Goal: Task Accomplishment & Management: Use online tool/utility

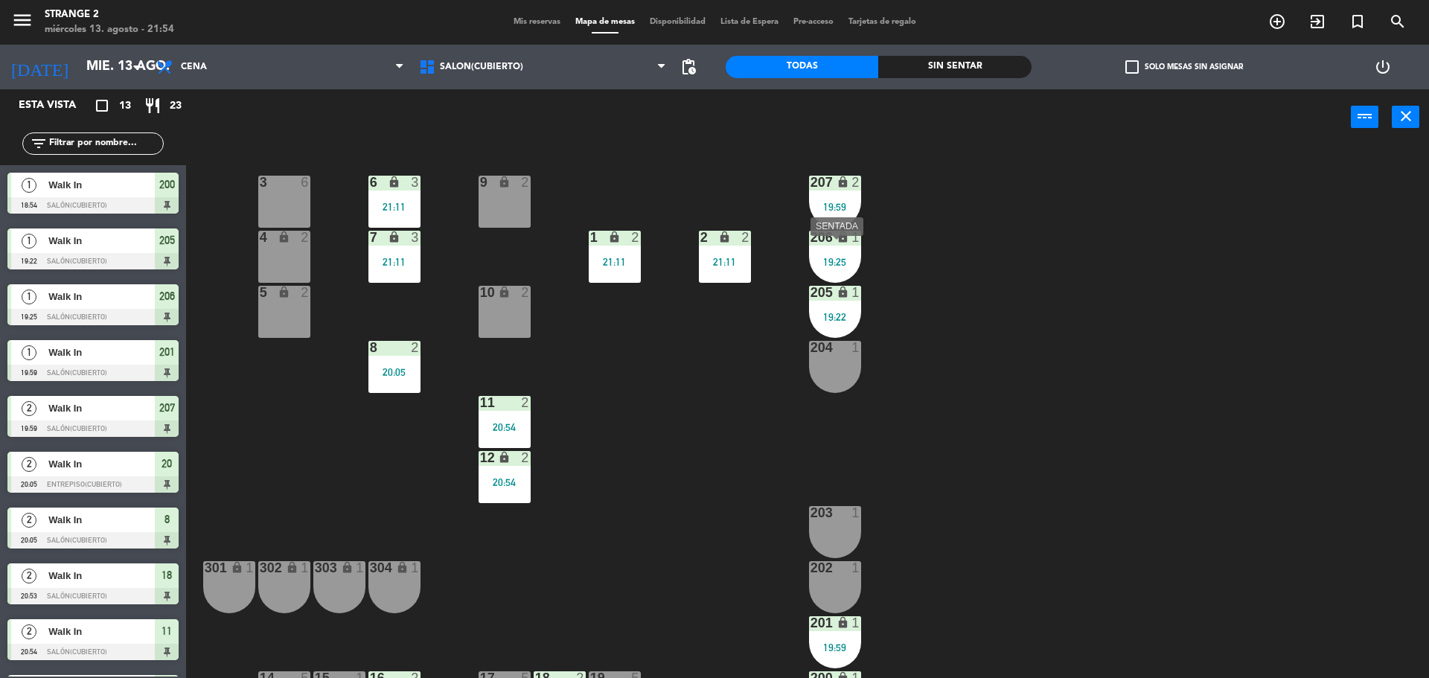
scroll to position [42, 0]
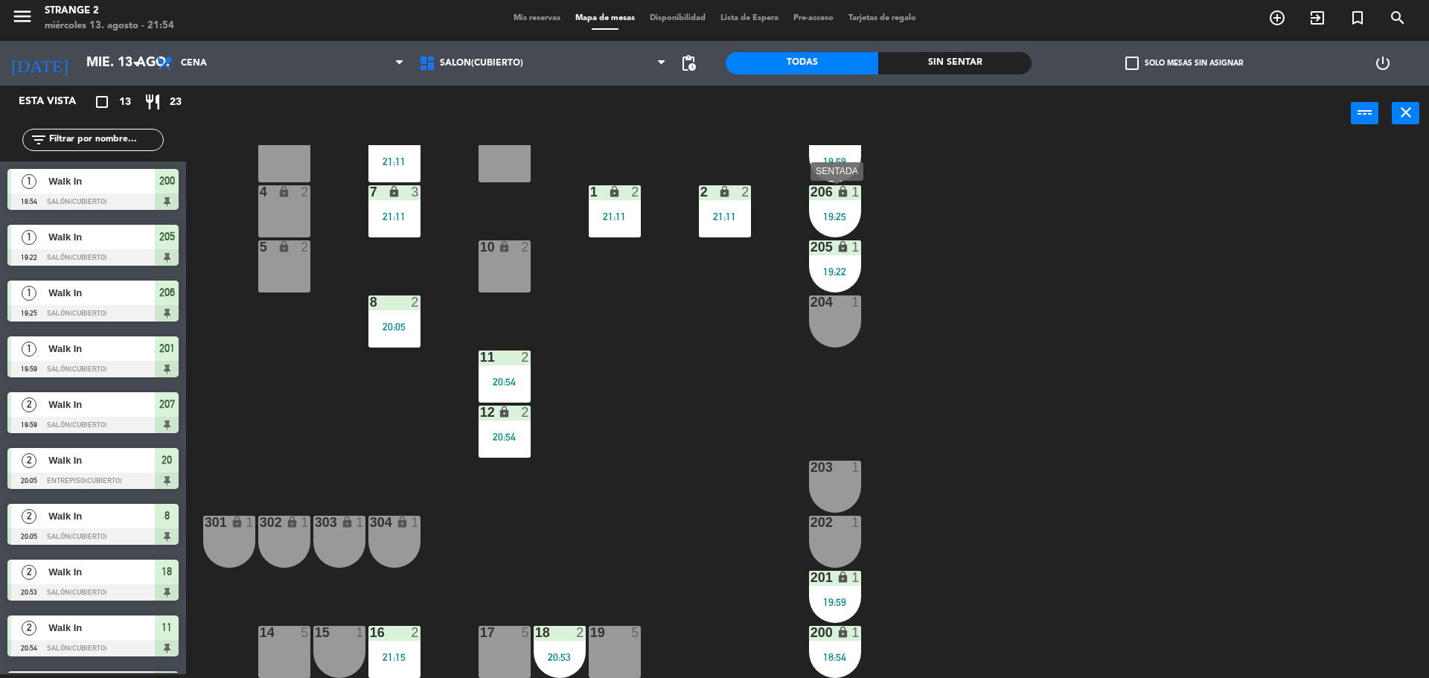
click at [844, 210] on div "206 lock 1 19:25" at bounding box center [835, 211] width 52 height 52
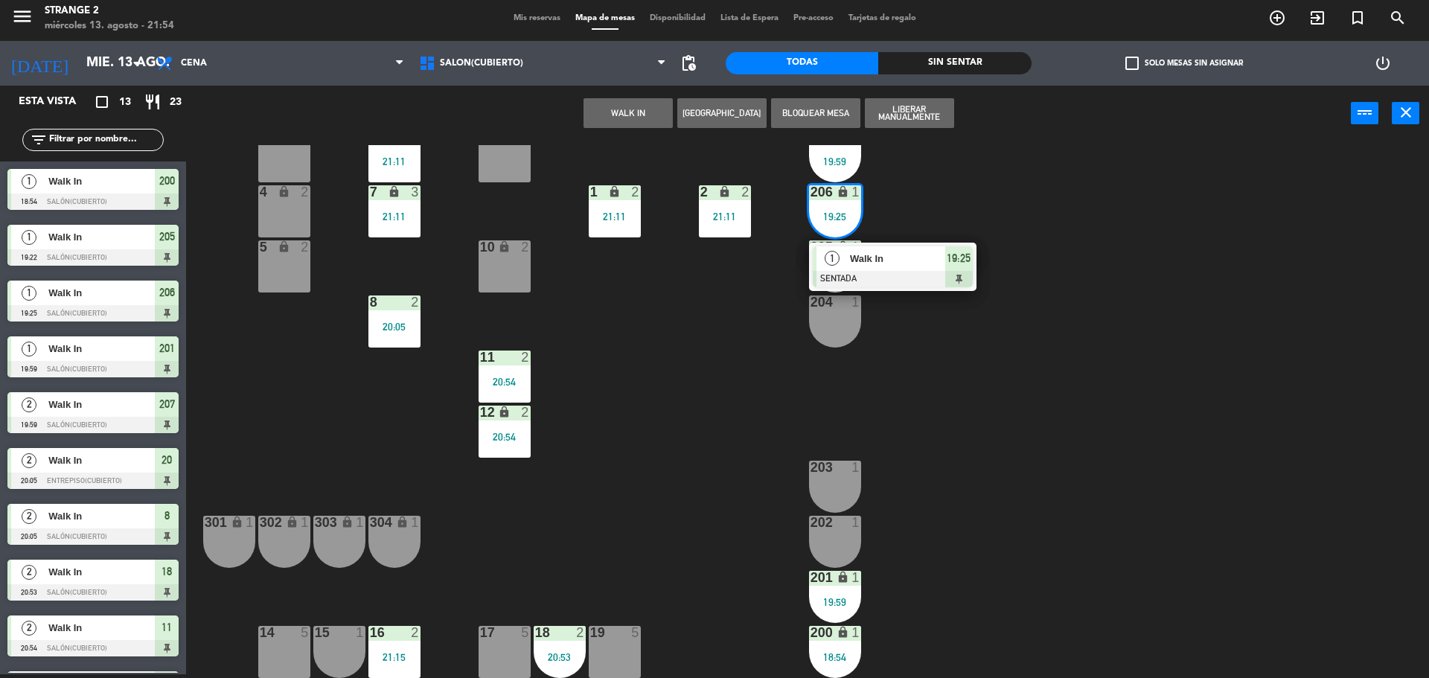
click at [914, 260] on span "Walk In" at bounding box center [897, 259] width 95 height 16
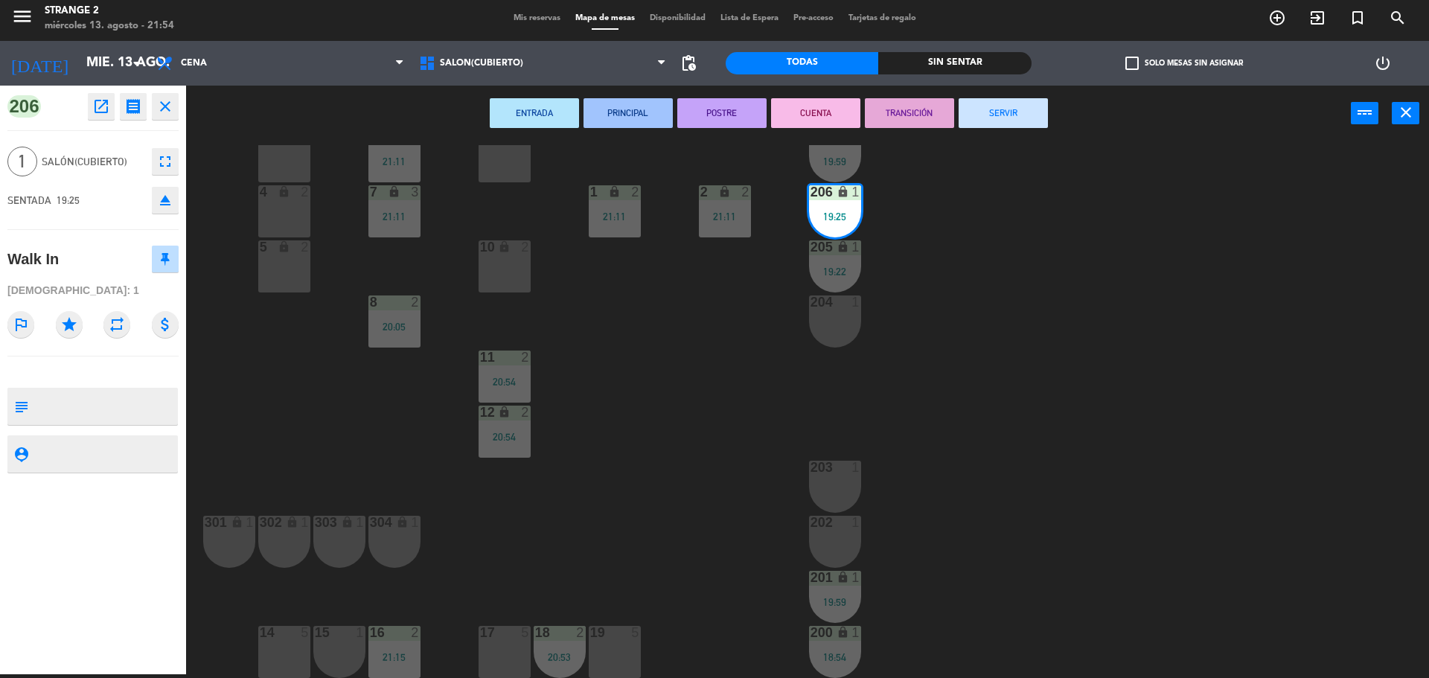
click at [1023, 116] on button "SERVIR" at bounding box center [1003, 113] width 89 height 30
click at [837, 181] on div "207 lock 2 19:59" at bounding box center [835, 156] width 52 height 52
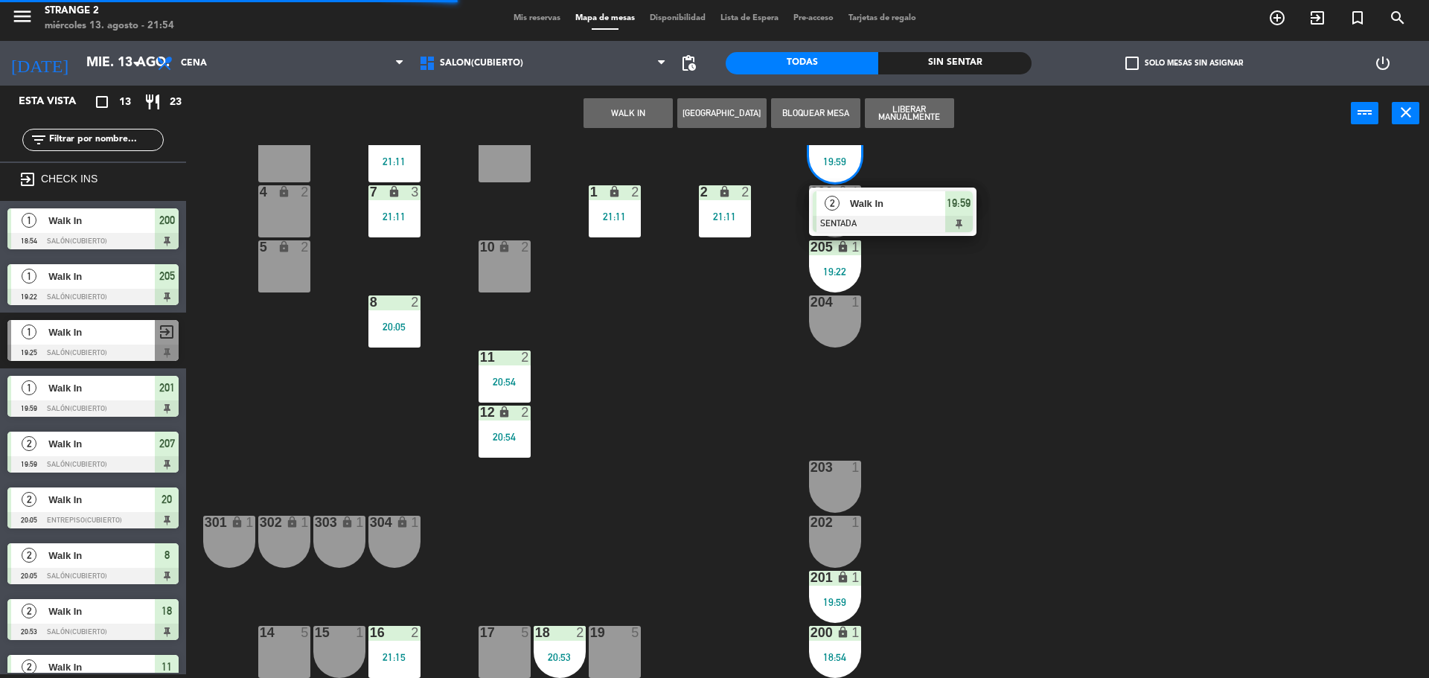
click at [912, 220] on div at bounding box center [893, 224] width 160 height 16
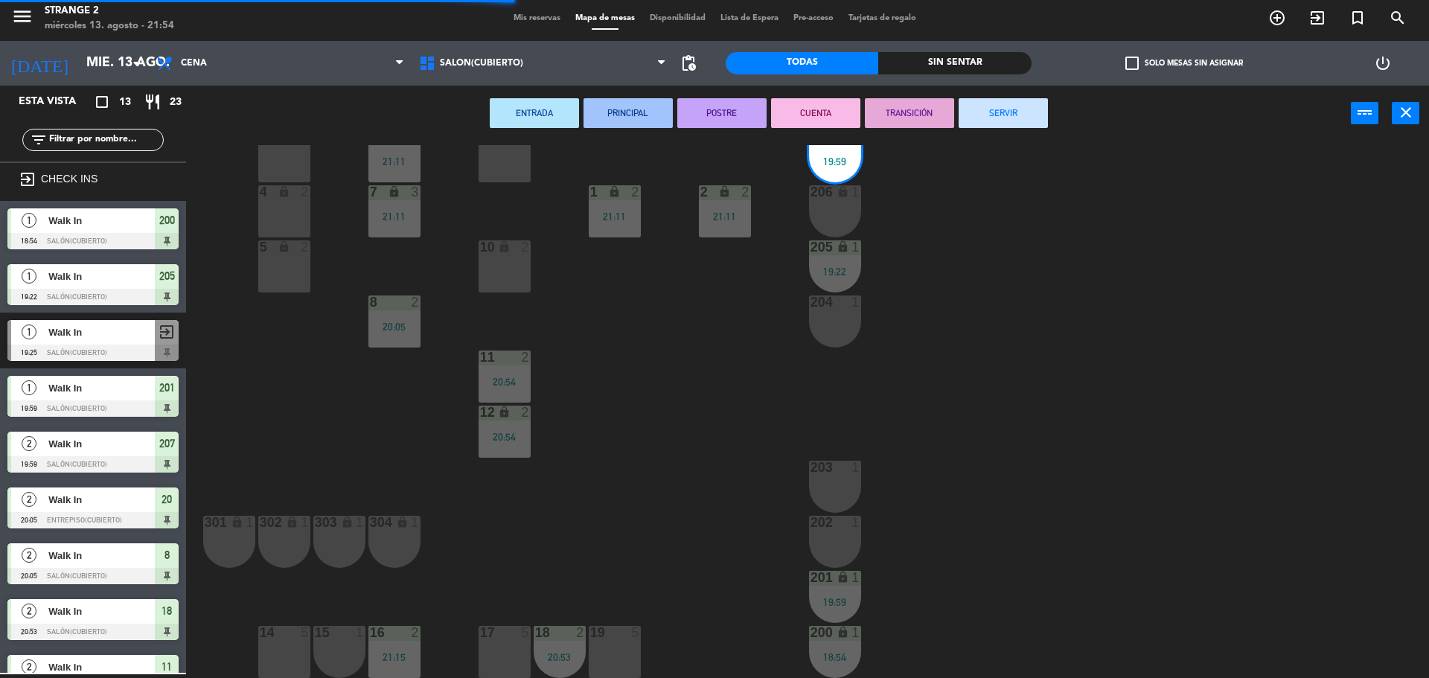
click at [1002, 112] on button "SERVIR" at bounding box center [1003, 113] width 89 height 30
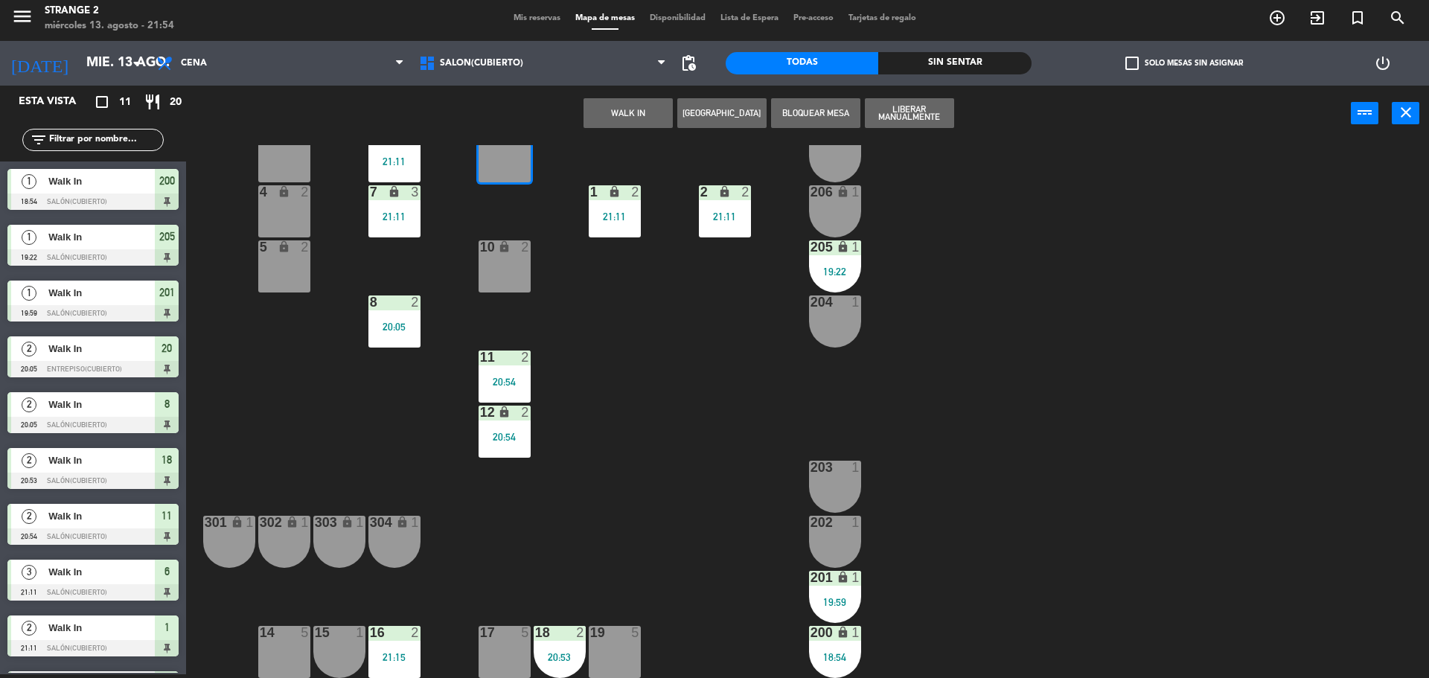
click at [639, 116] on button "WALK IN" at bounding box center [628, 113] width 89 height 30
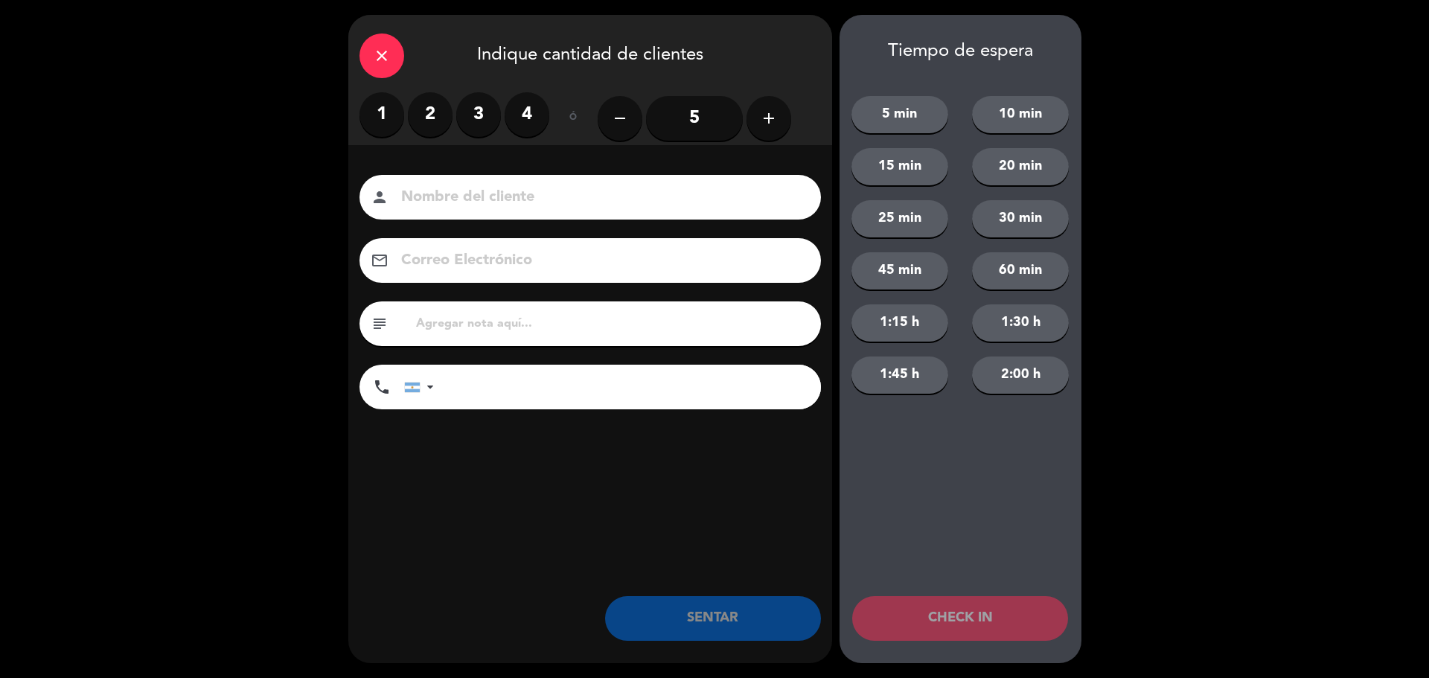
click at [434, 104] on label "2" at bounding box center [430, 114] width 45 height 45
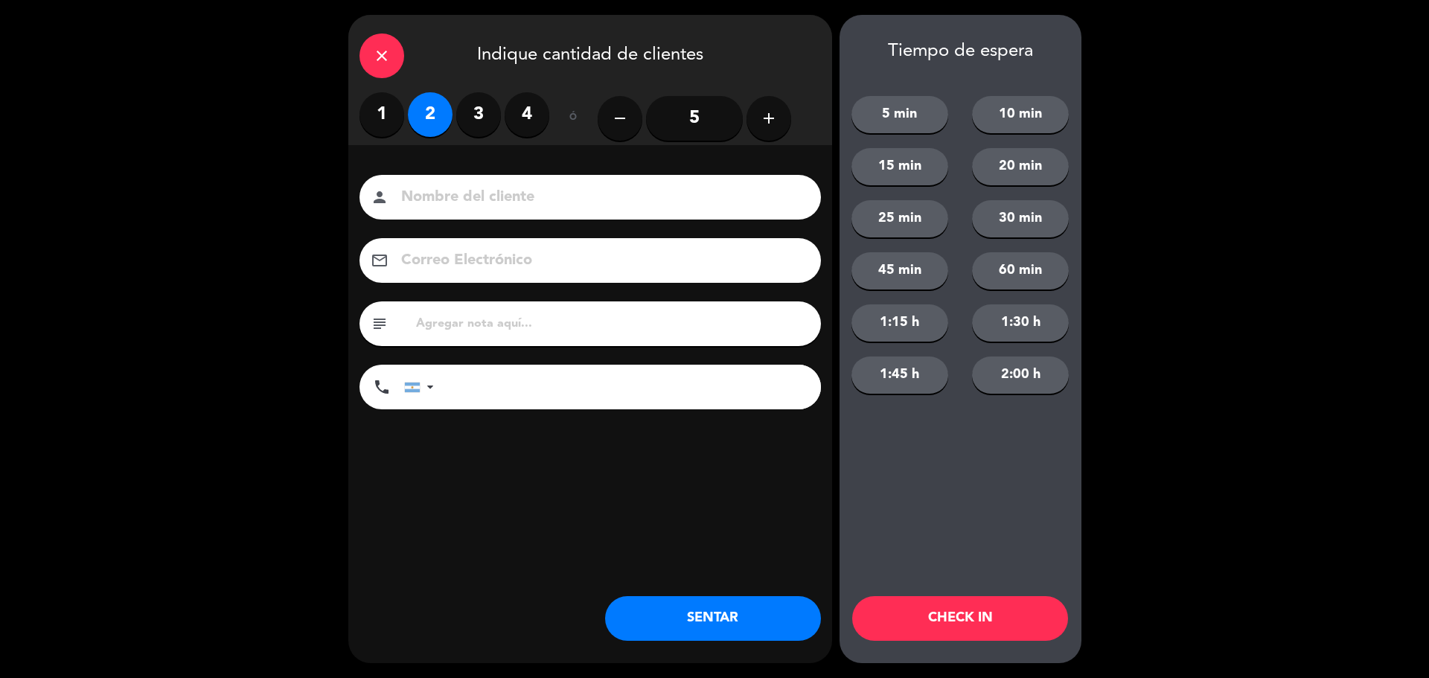
click at [673, 598] on button "SENTAR" at bounding box center [713, 618] width 216 height 45
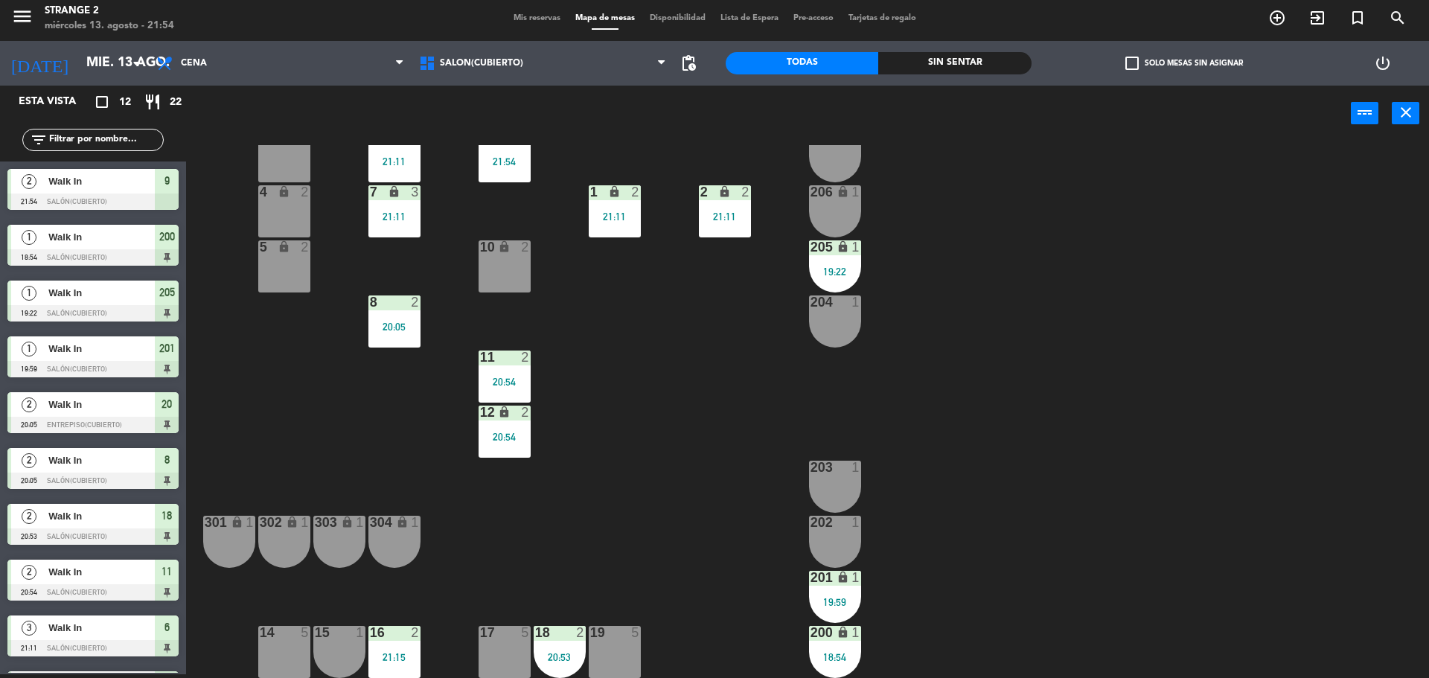
click at [399, 312] on div "8 2 20:05" at bounding box center [394, 321] width 52 height 52
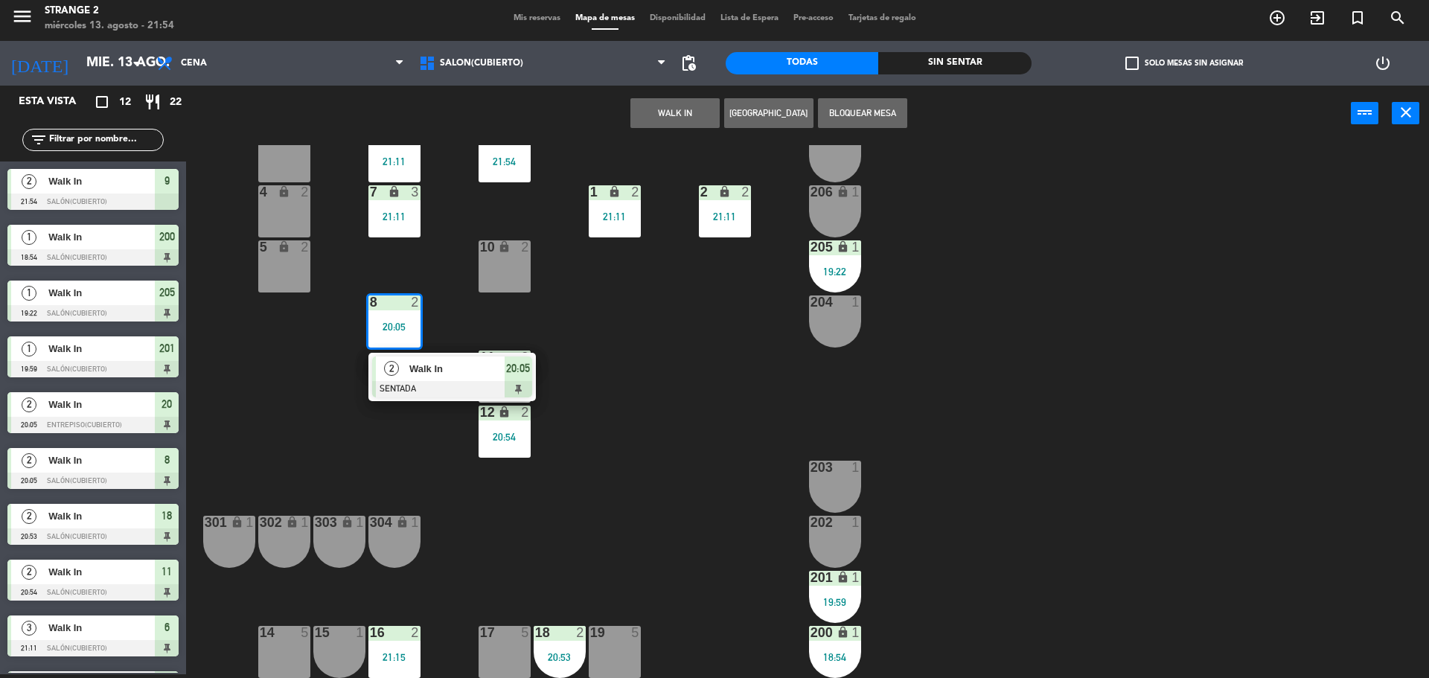
click at [473, 370] on span "Walk In" at bounding box center [456, 369] width 95 height 16
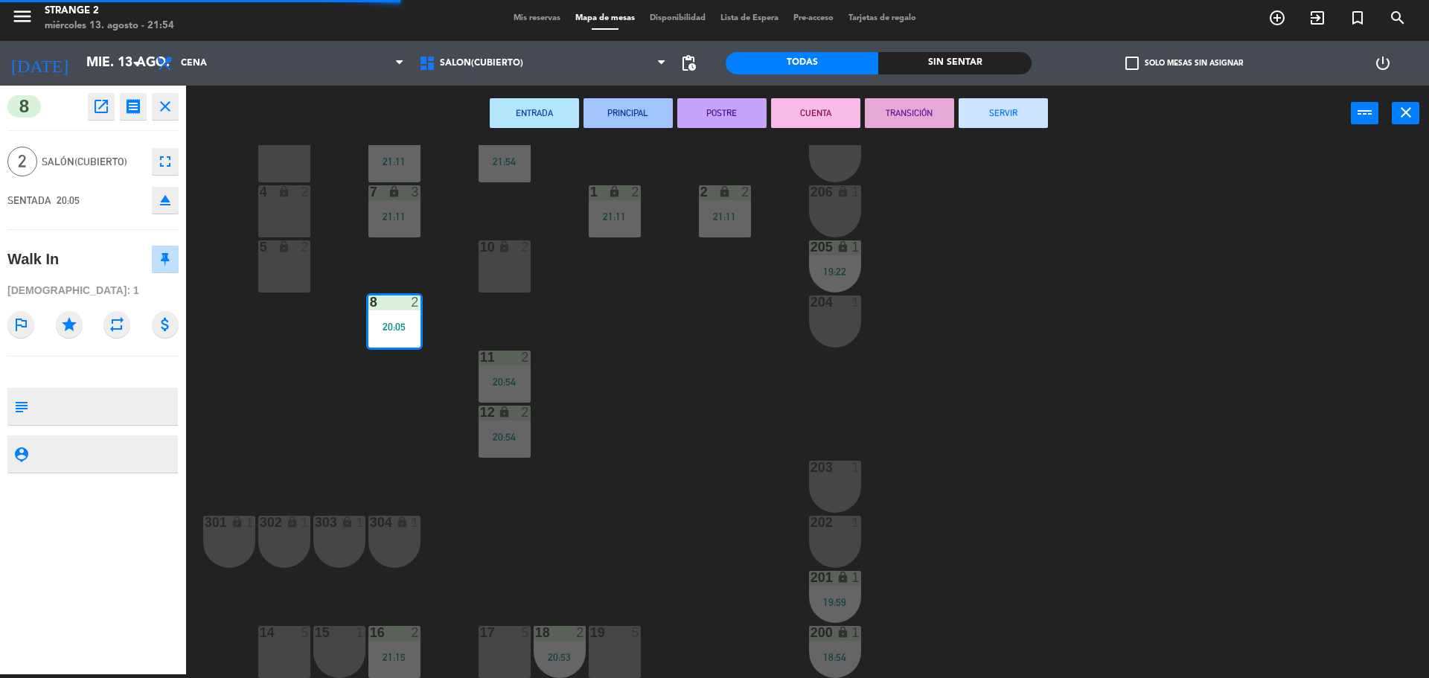
click at [1023, 109] on button "SERVIR" at bounding box center [1003, 113] width 89 height 30
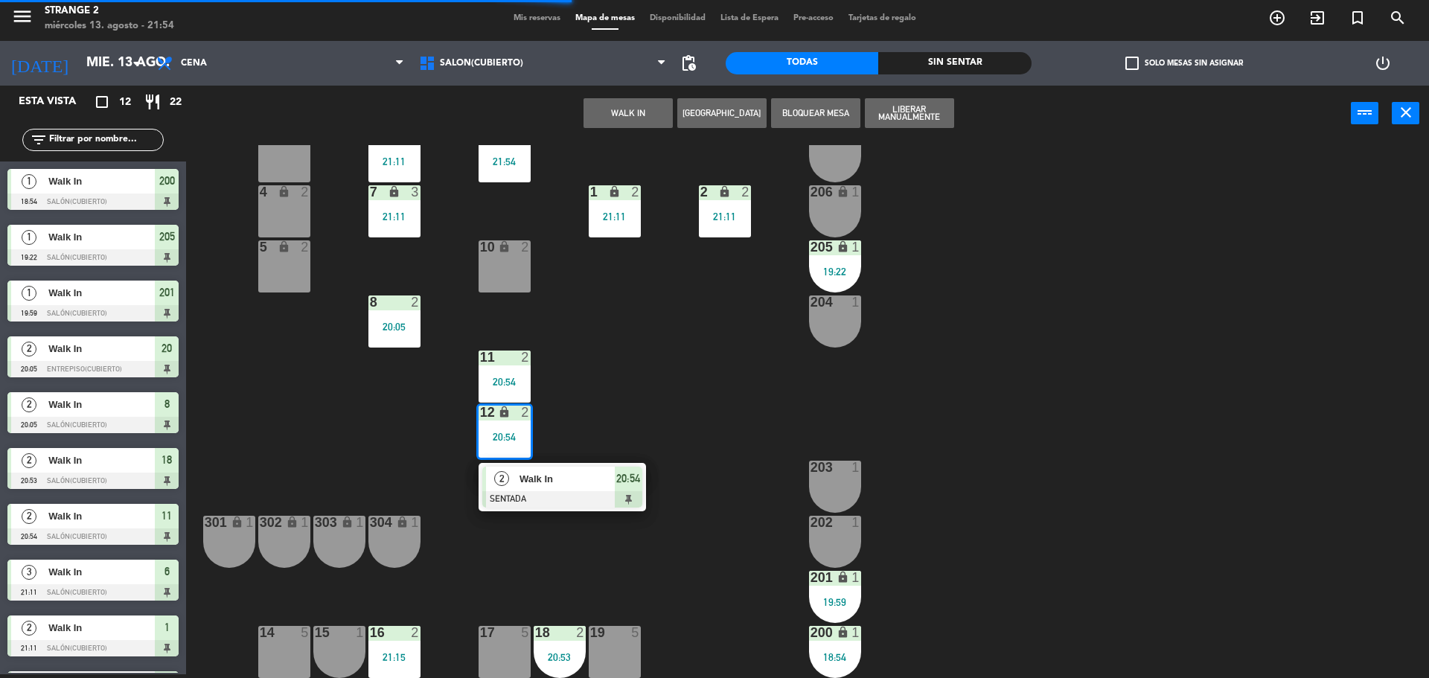
click at [604, 467] on div "Walk In" at bounding box center [566, 479] width 97 height 25
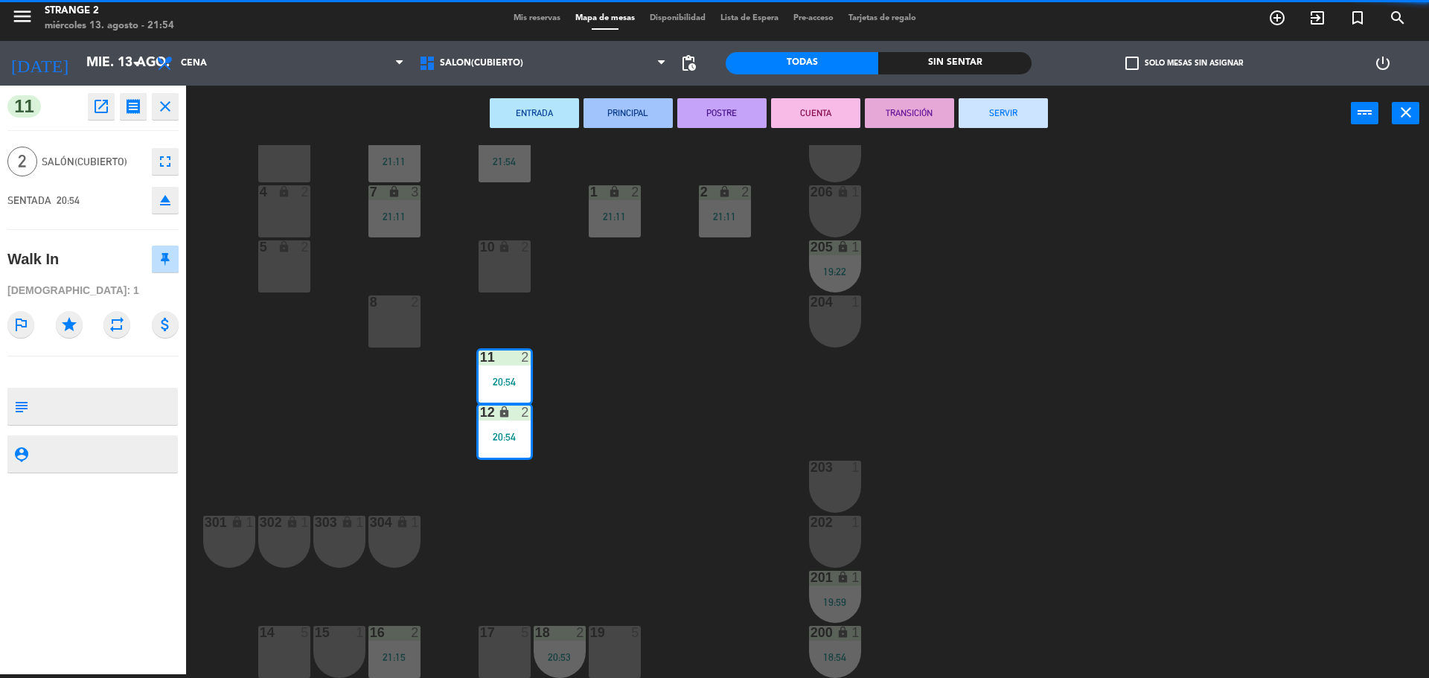
click at [1035, 112] on button "SERVIR" at bounding box center [1003, 113] width 89 height 30
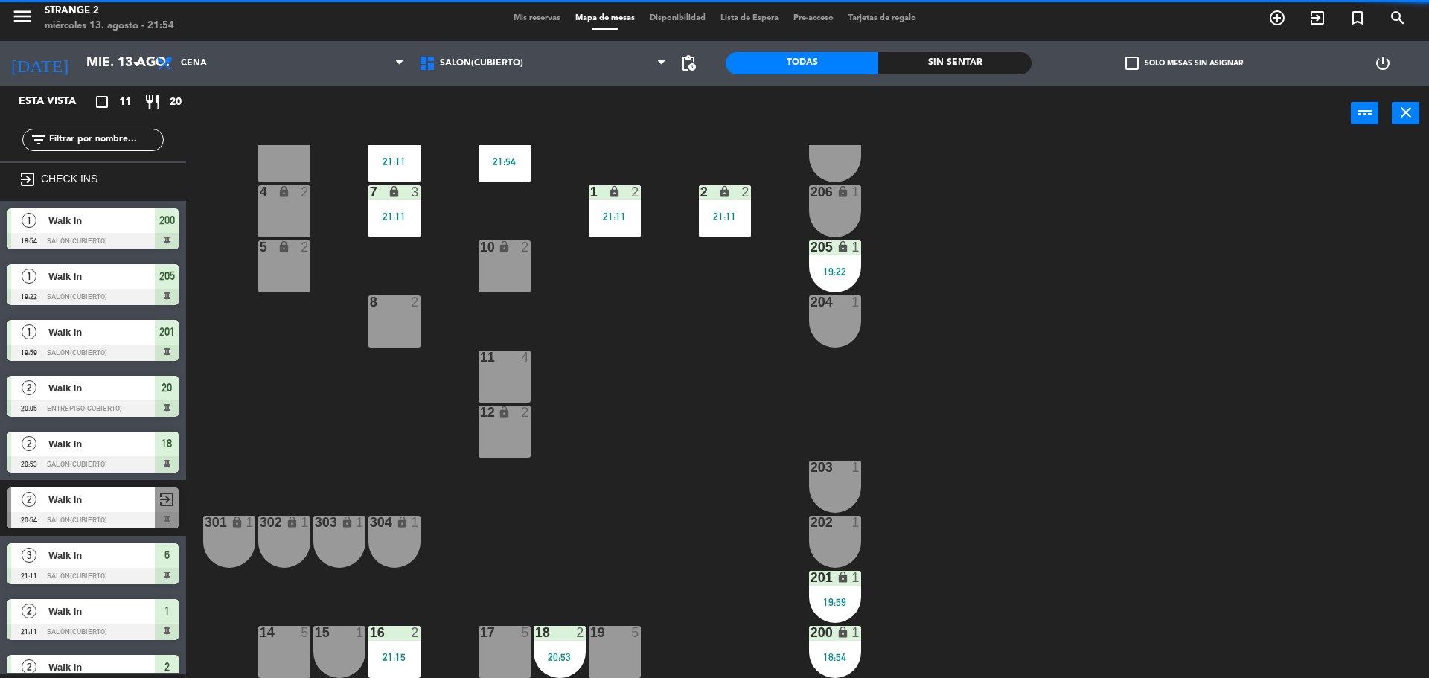
click at [507, 429] on div "12 lock 2" at bounding box center [505, 432] width 52 height 52
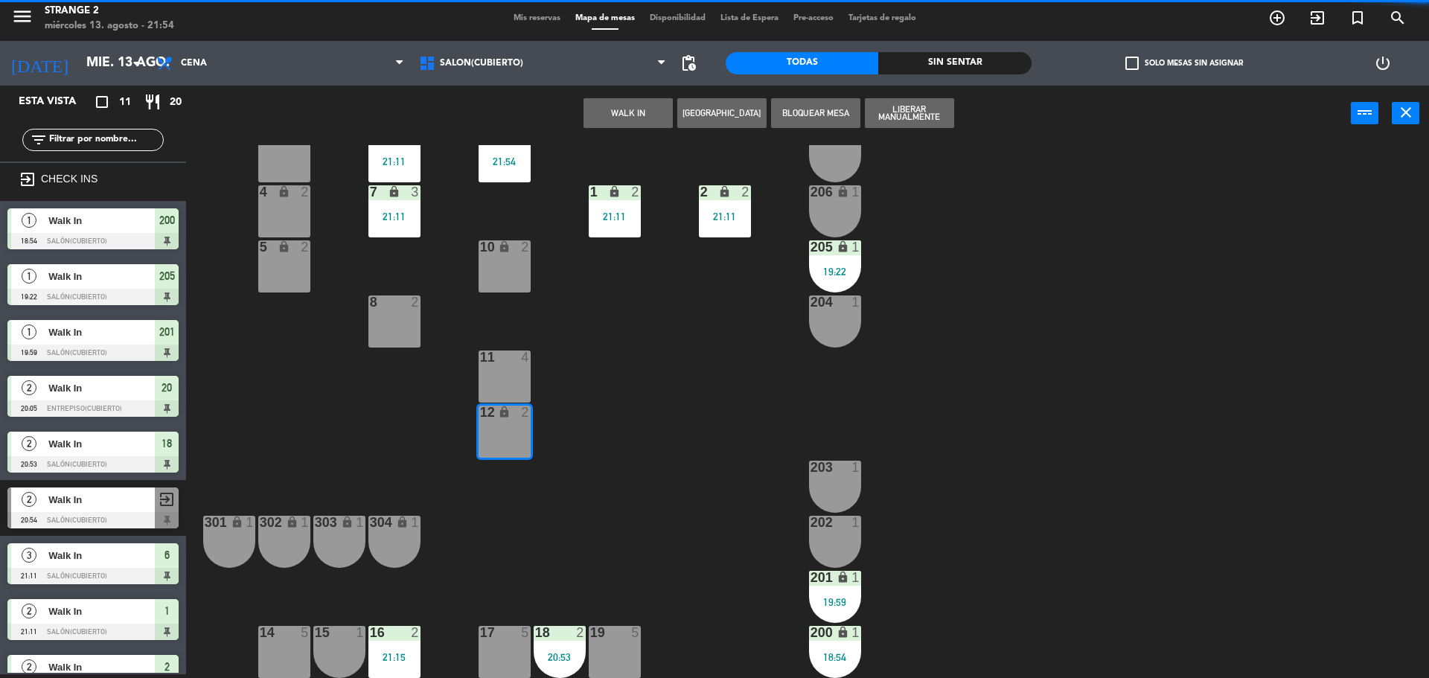
click at [515, 374] on div "11 4" at bounding box center [505, 377] width 52 height 52
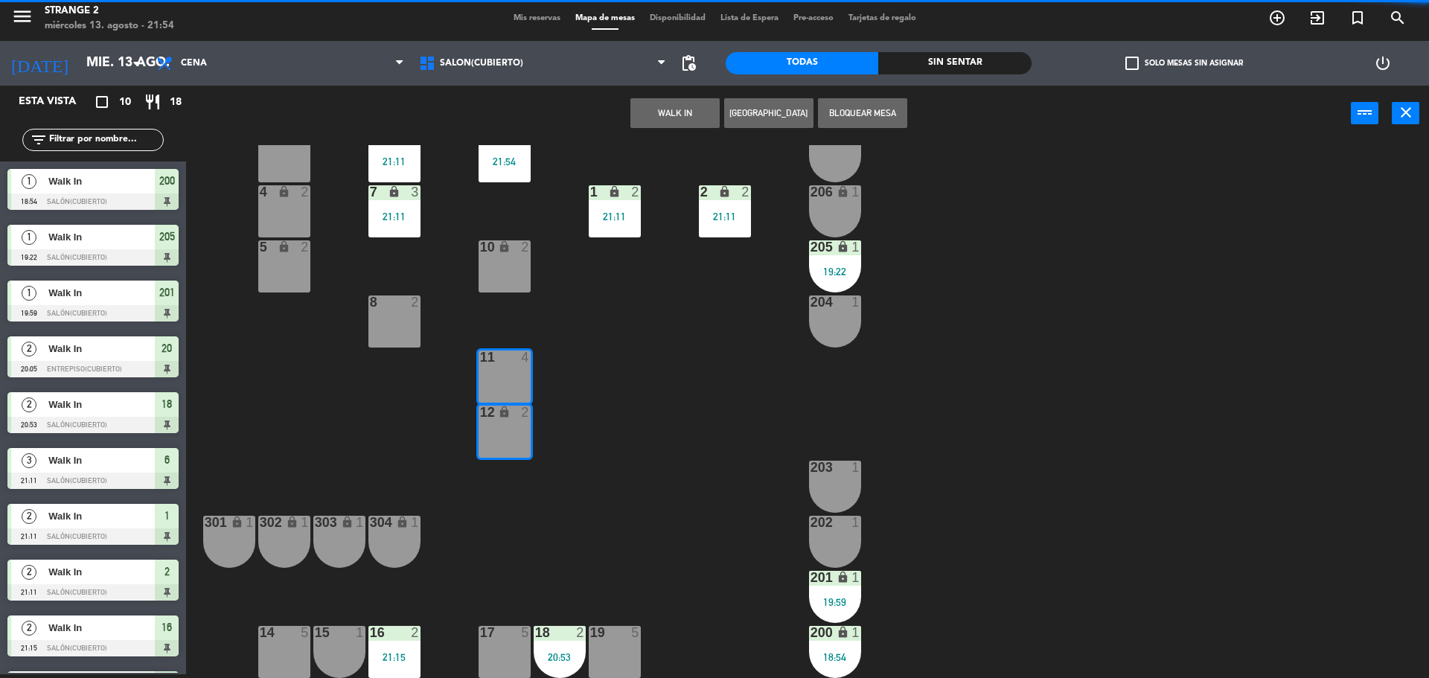
click at [675, 112] on button "WALK IN" at bounding box center [674, 113] width 89 height 30
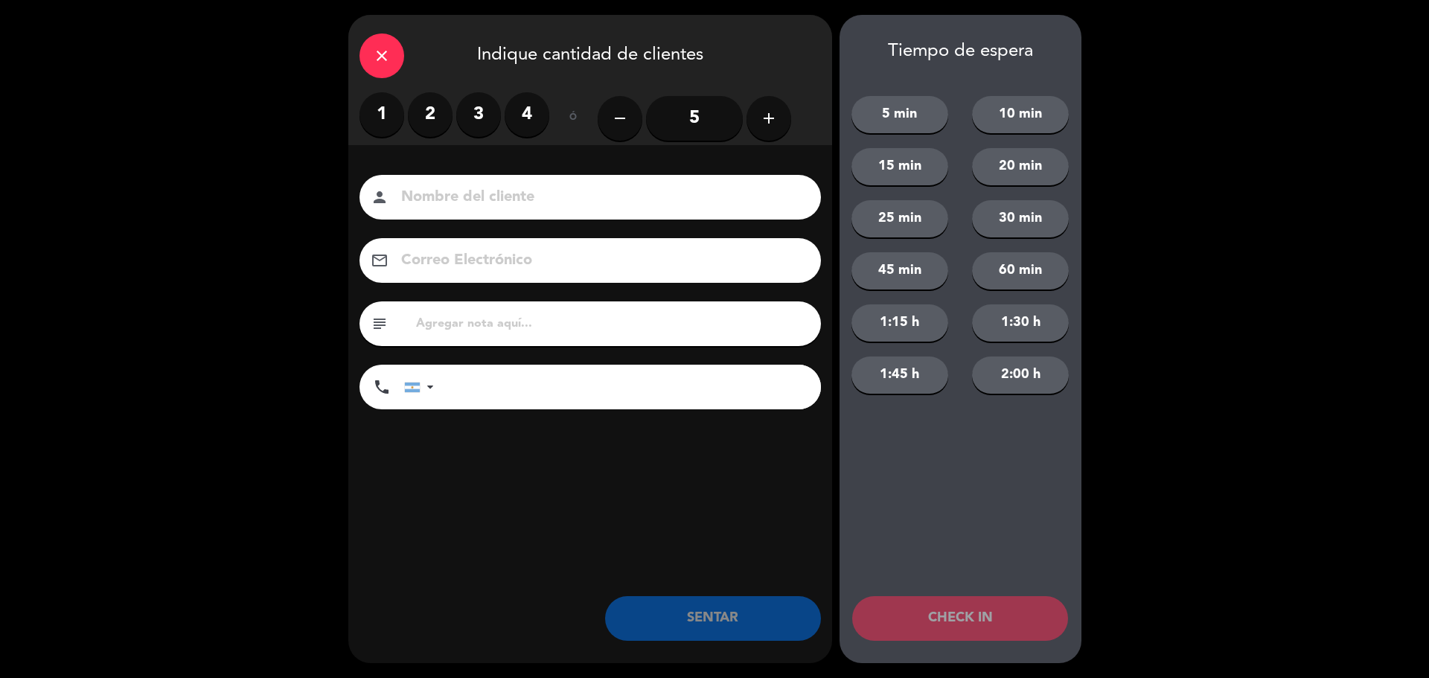
click at [478, 122] on label "3" at bounding box center [478, 114] width 45 height 45
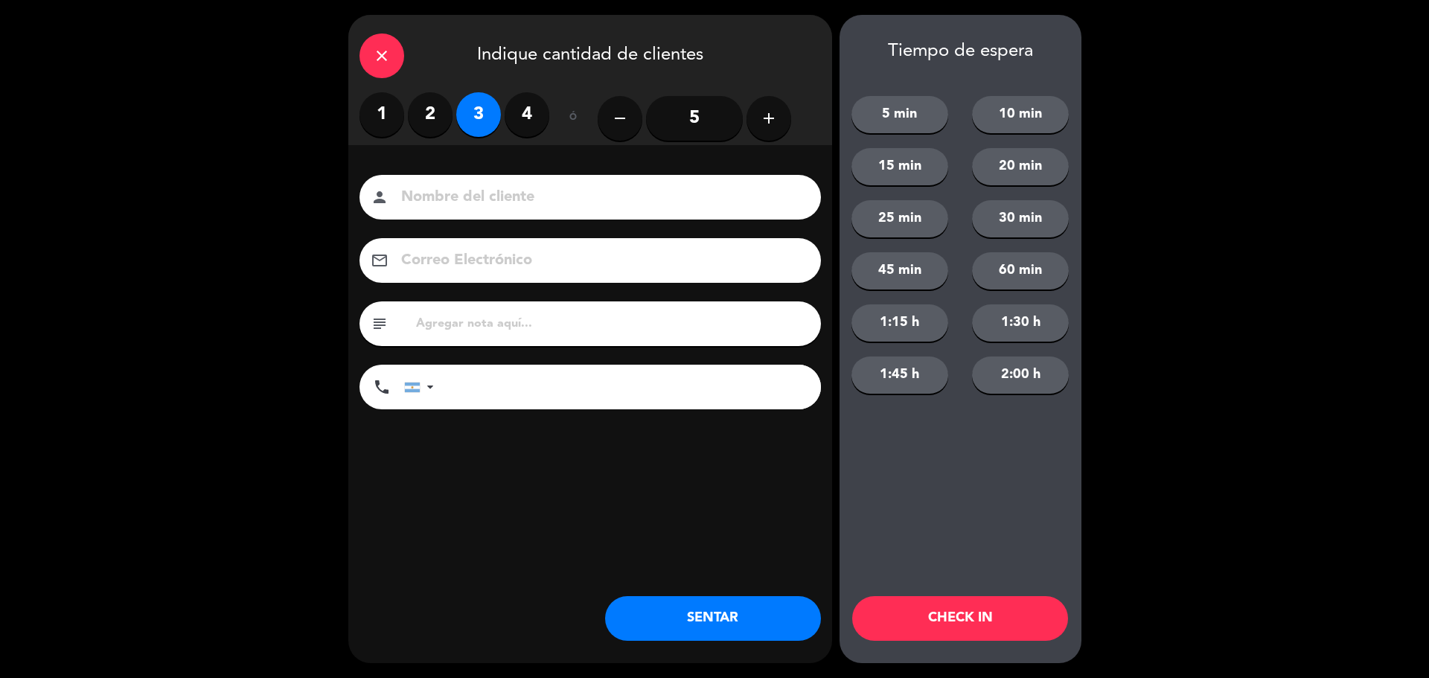
click at [692, 600] on button "SENTAR" at bounding box center [713, 618] width 216 height 45
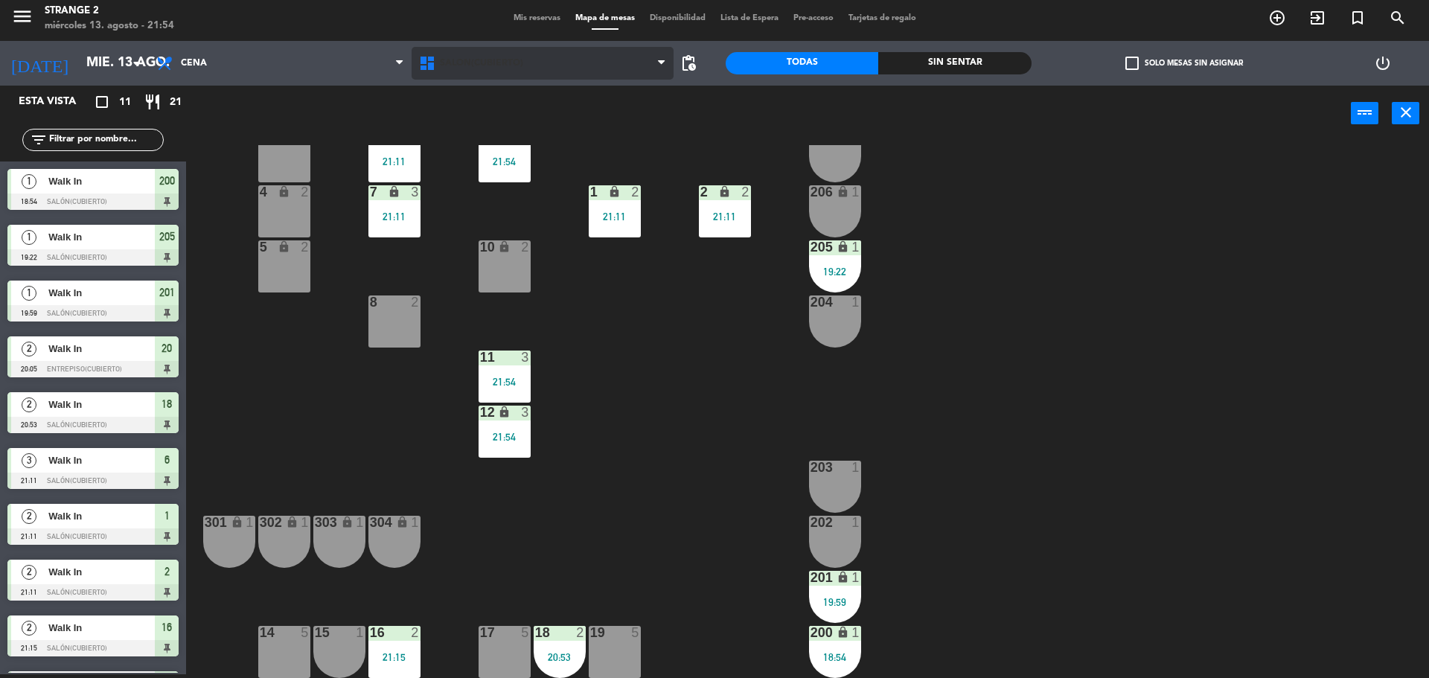
click at [467, 53] on span "Salón(Cubierto)" at bounding box center [543, 63] width 263 height 33
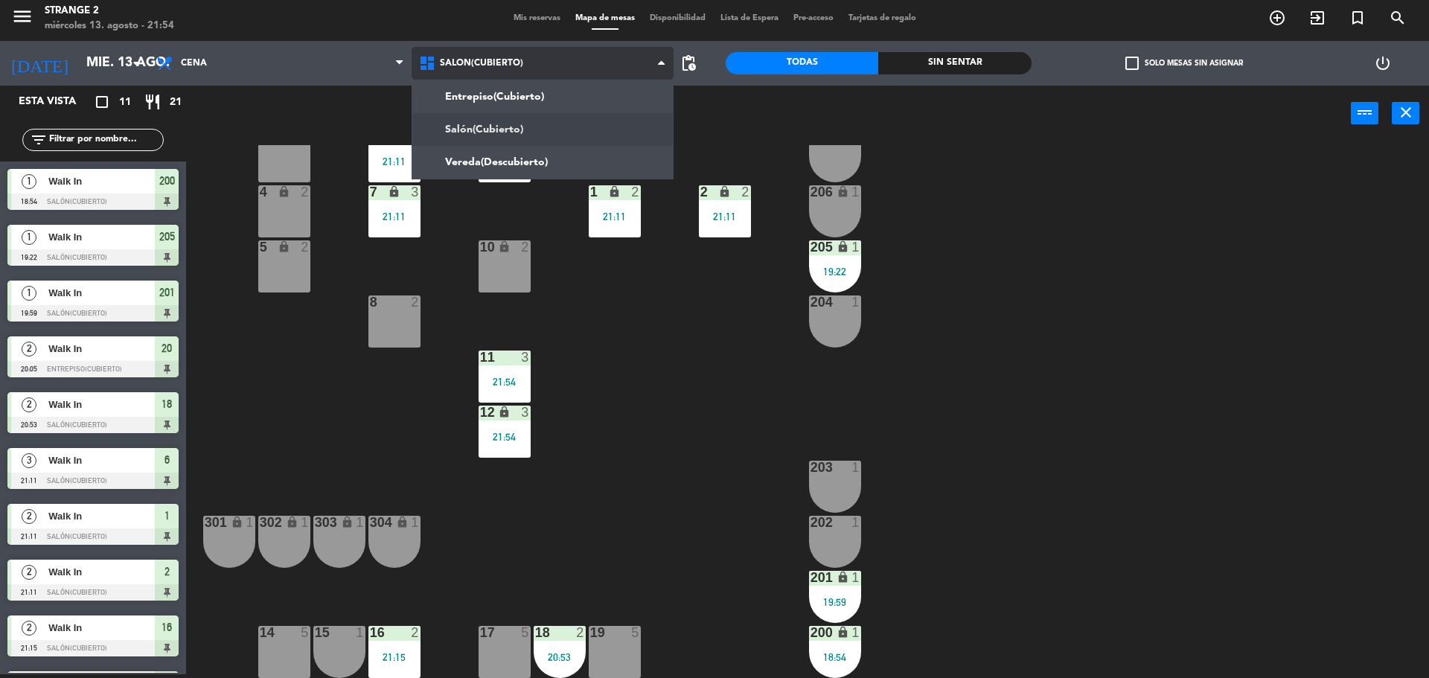
click at [487, 92] on ng-component "menu Strange 2 miércoles 13. agosto - 21:54 Mis reservas Mapa de mesas Disponib…" at bounding box center [714, 337] width 1429 height 682
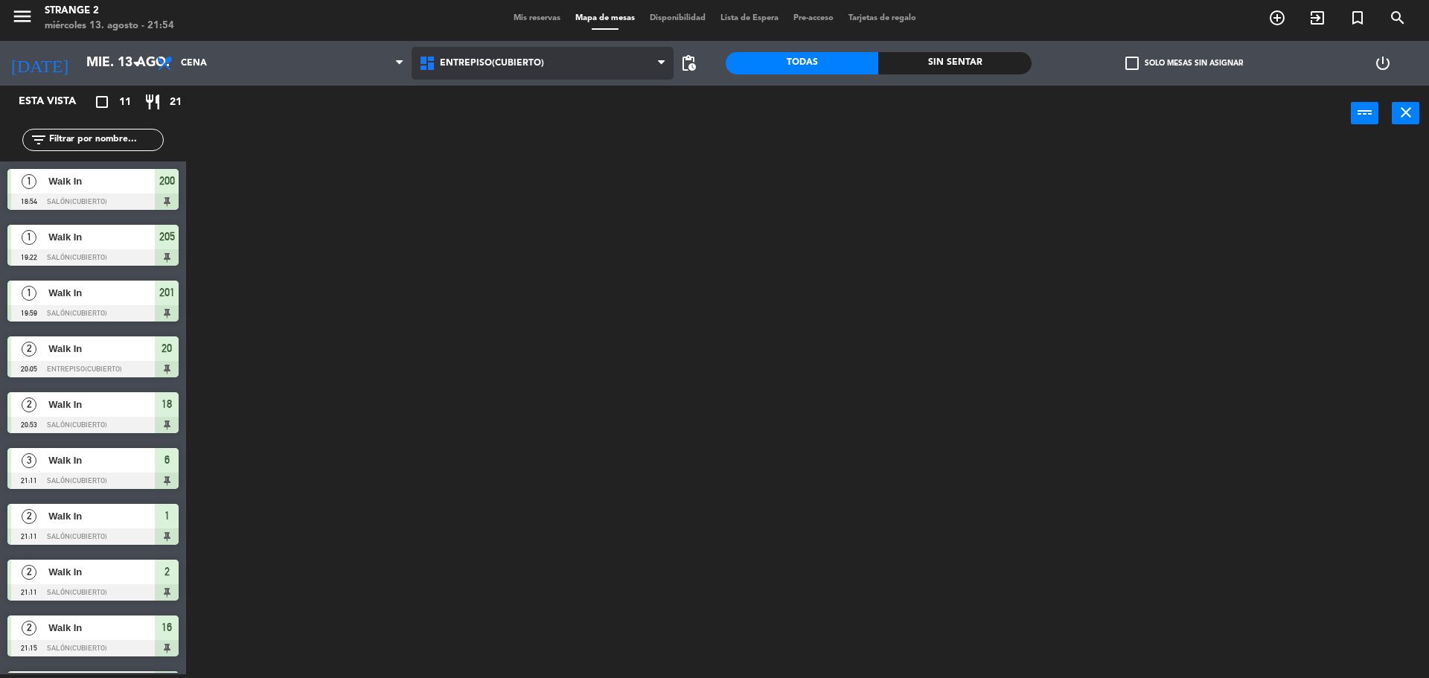
scroll to position [0, 0]
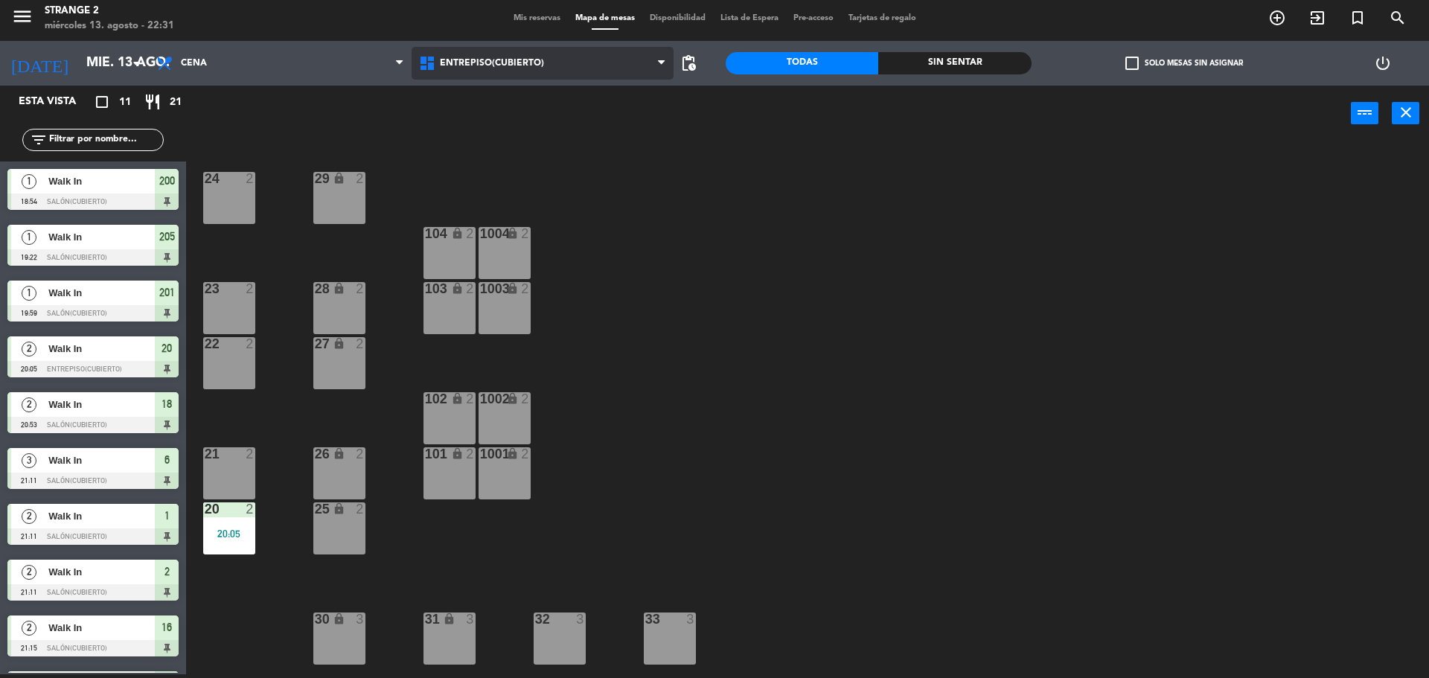
click at [496, 61] on span "Entrepiso(Cubierto)" at bounding box center [492, 63] width 104 height 10
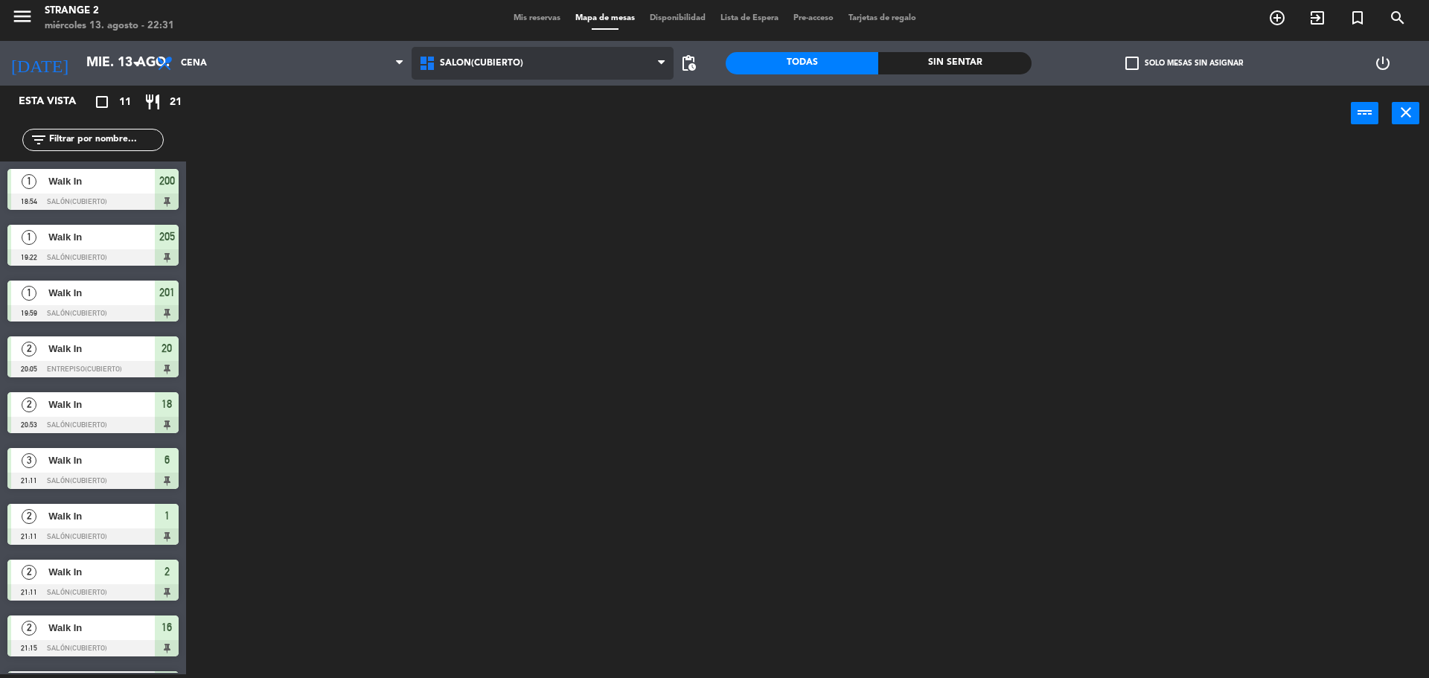
click at [474, 115] on ng-component "menu Strange 2 miércoles 13. agosto - 22:31 Mis reservas Mapa de mesas Disponib…" at bounding box center [714, 337] width 1429 height 682
click at [474, 115] on div "power_input close" at bounding box center [768, 114] width 1165 height 57
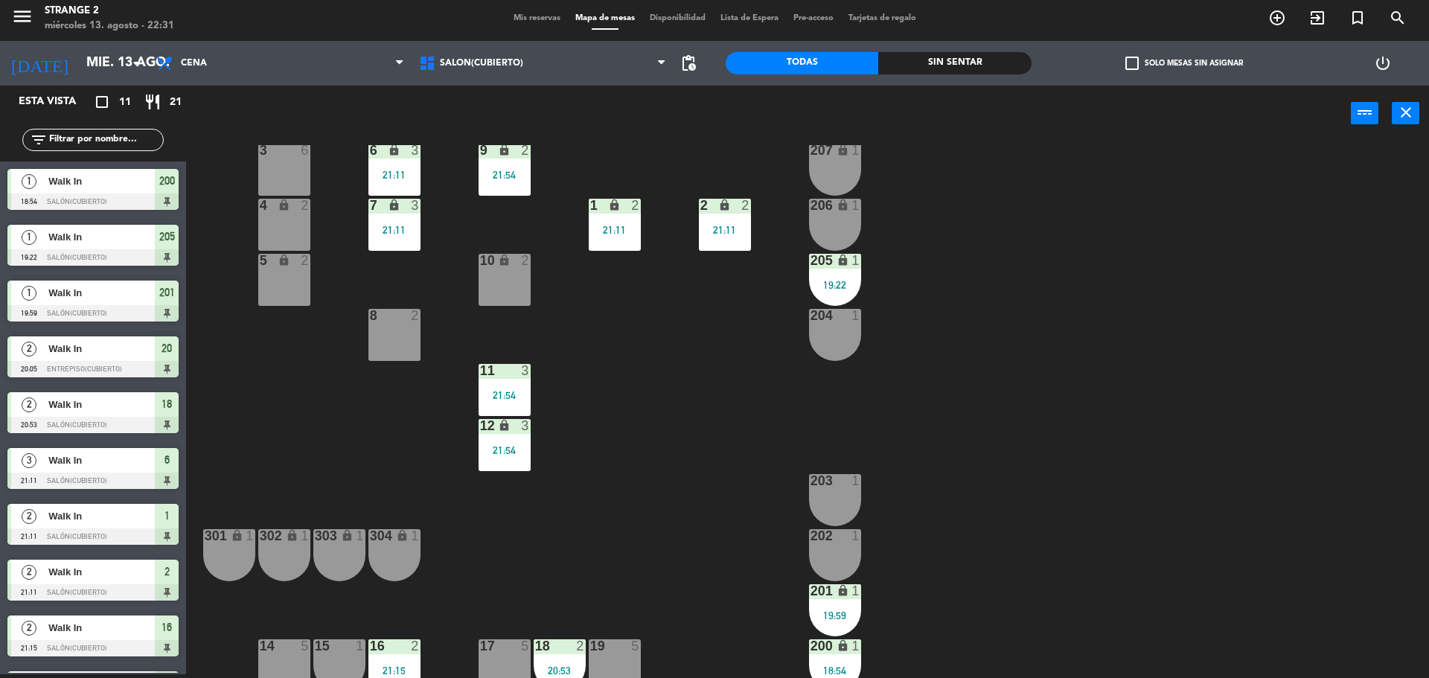
scroll to position [42, 0]
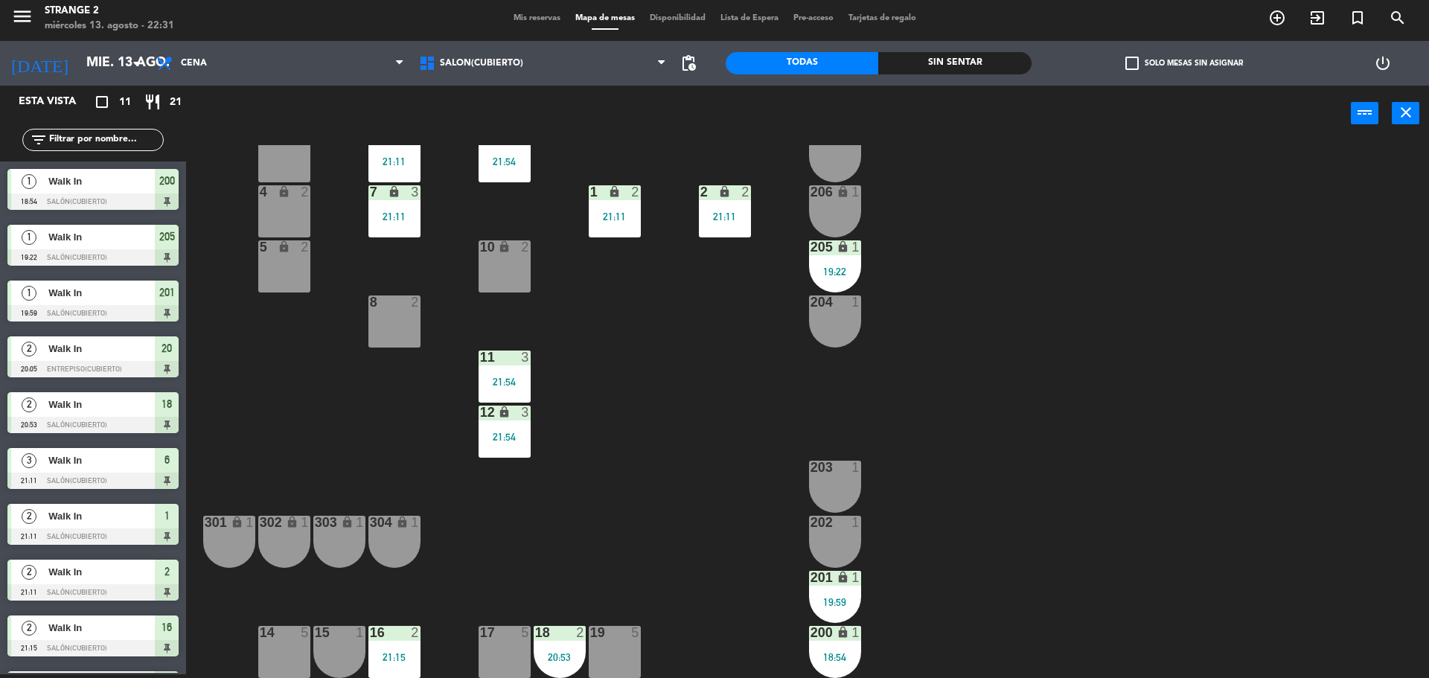
click at [829, 593] on div "201 lock 1 19:59" at bounding box center [835, 597] width 52 height 52
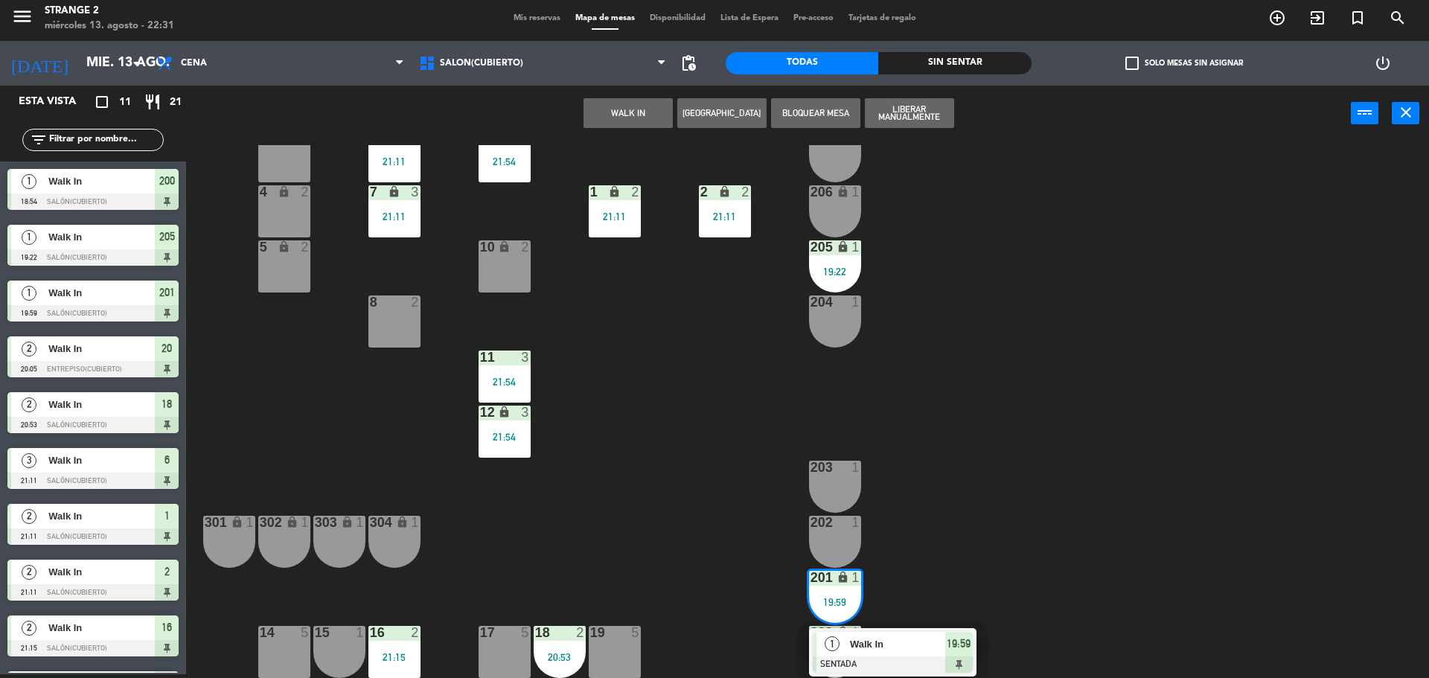
click at [918, 639] on span "Walk In" at bounding box center [897, 644] width 95 height 16
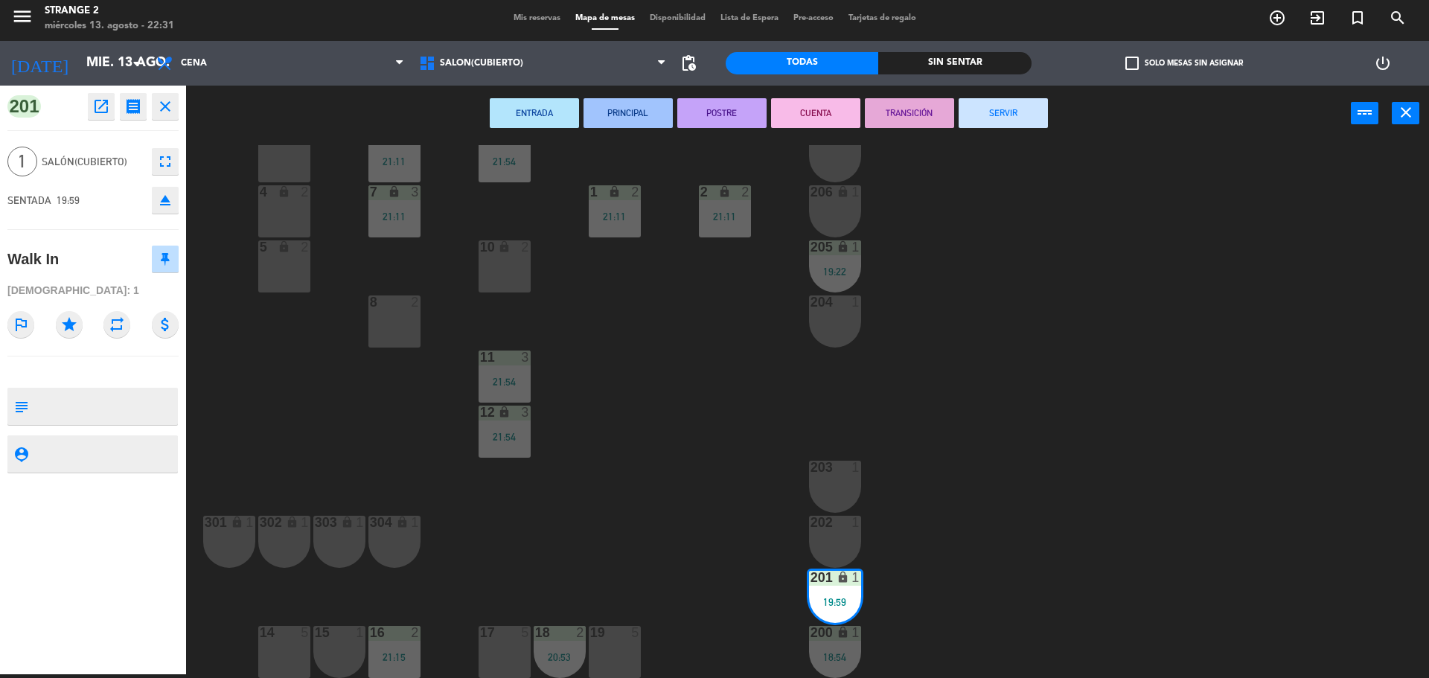
click at [1017, 107] on button "SERVIR" at bounding box center [1003, 113] width 89 height 30
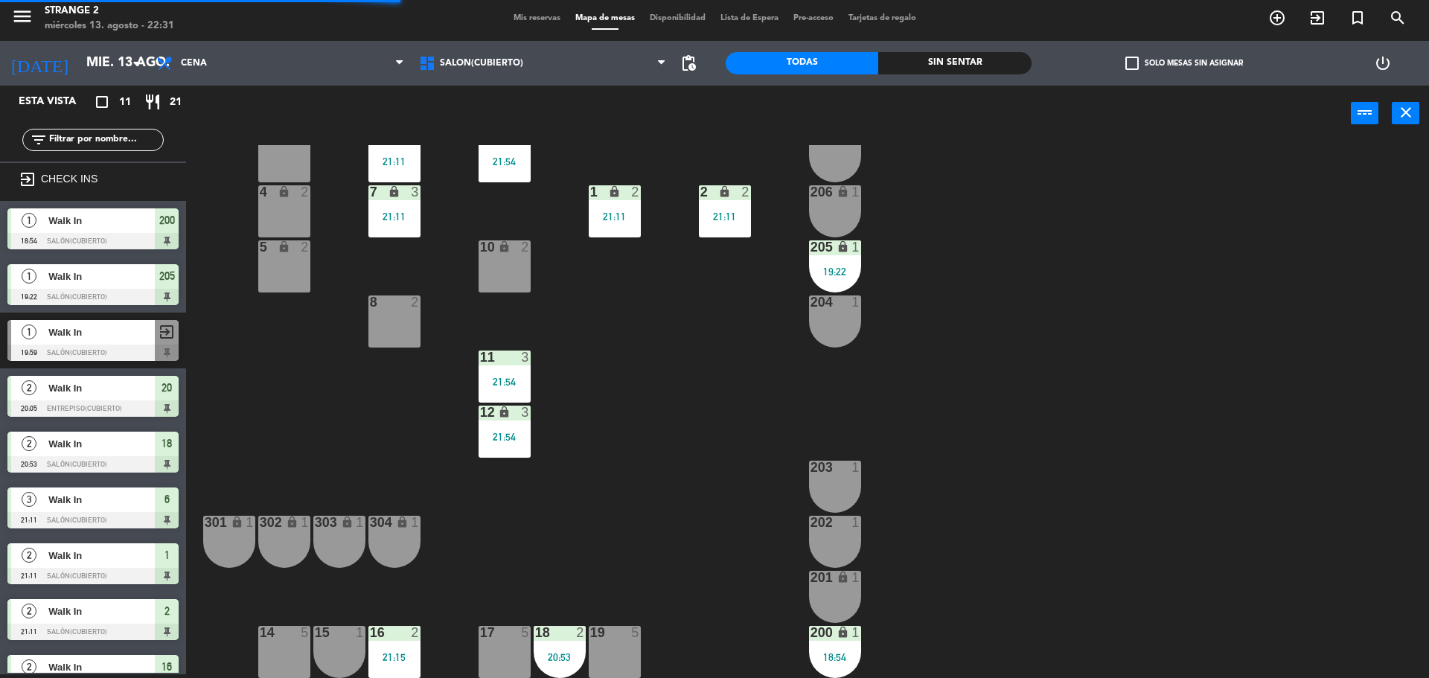
click at [854, 658] on div "18:54" at bounding box center [835, 657] width 52 height 10
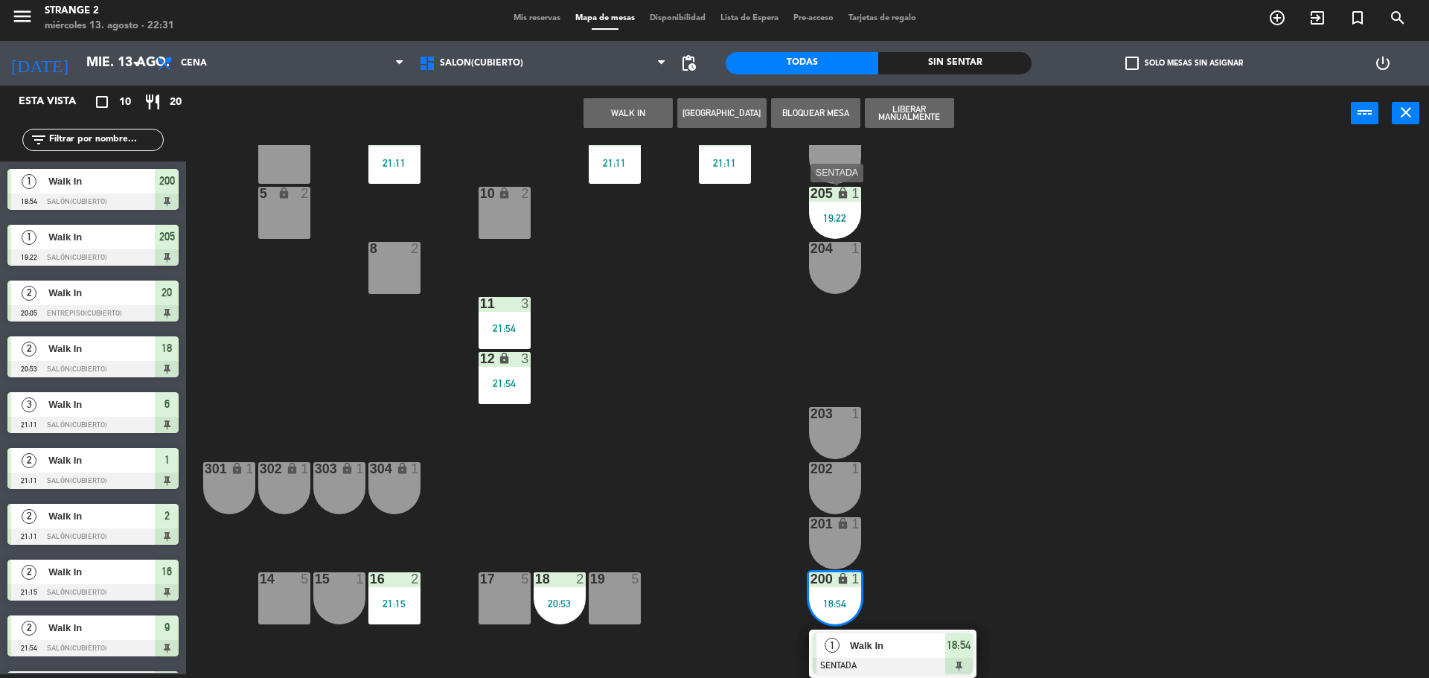
click at [959, 645] on span "18:54" at bounding box center [959, 645] width 24 height 18
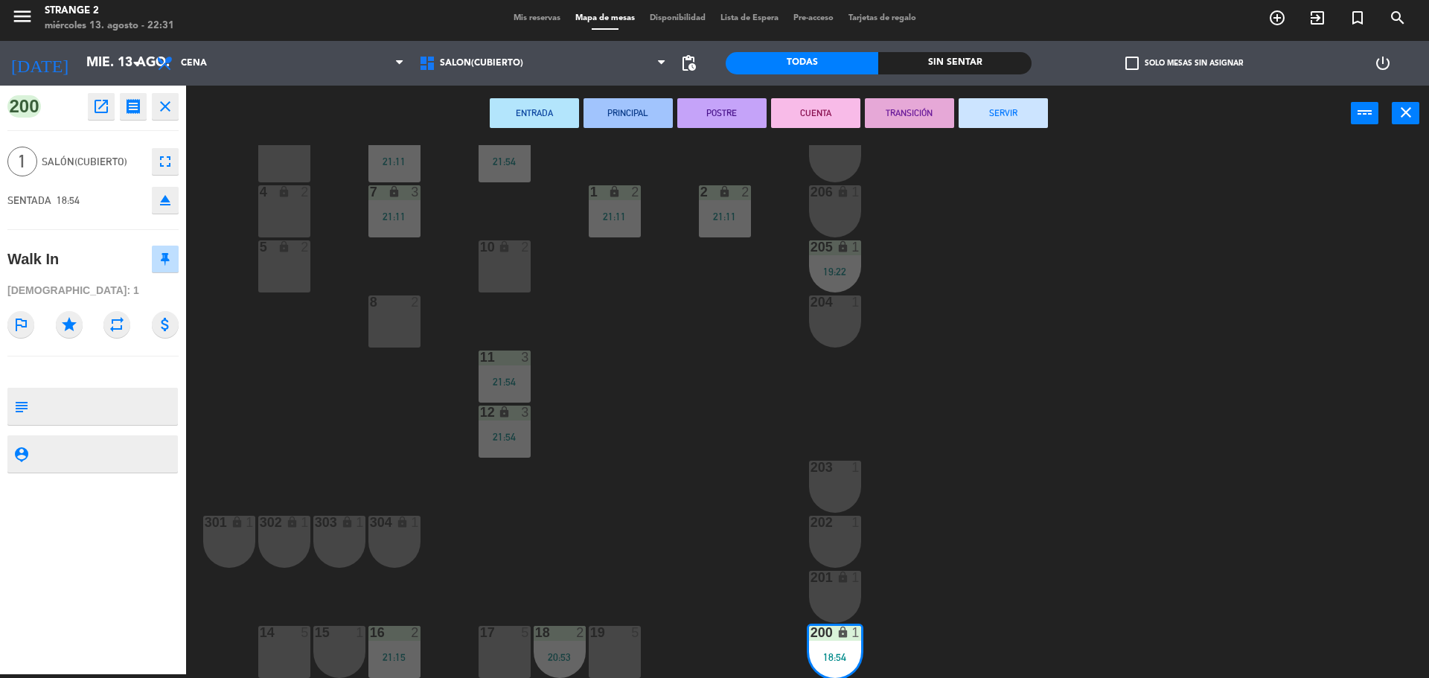
click at [1018, 118] on button "SERVIR" at bounding box center [1003, 113] width 89 height 30
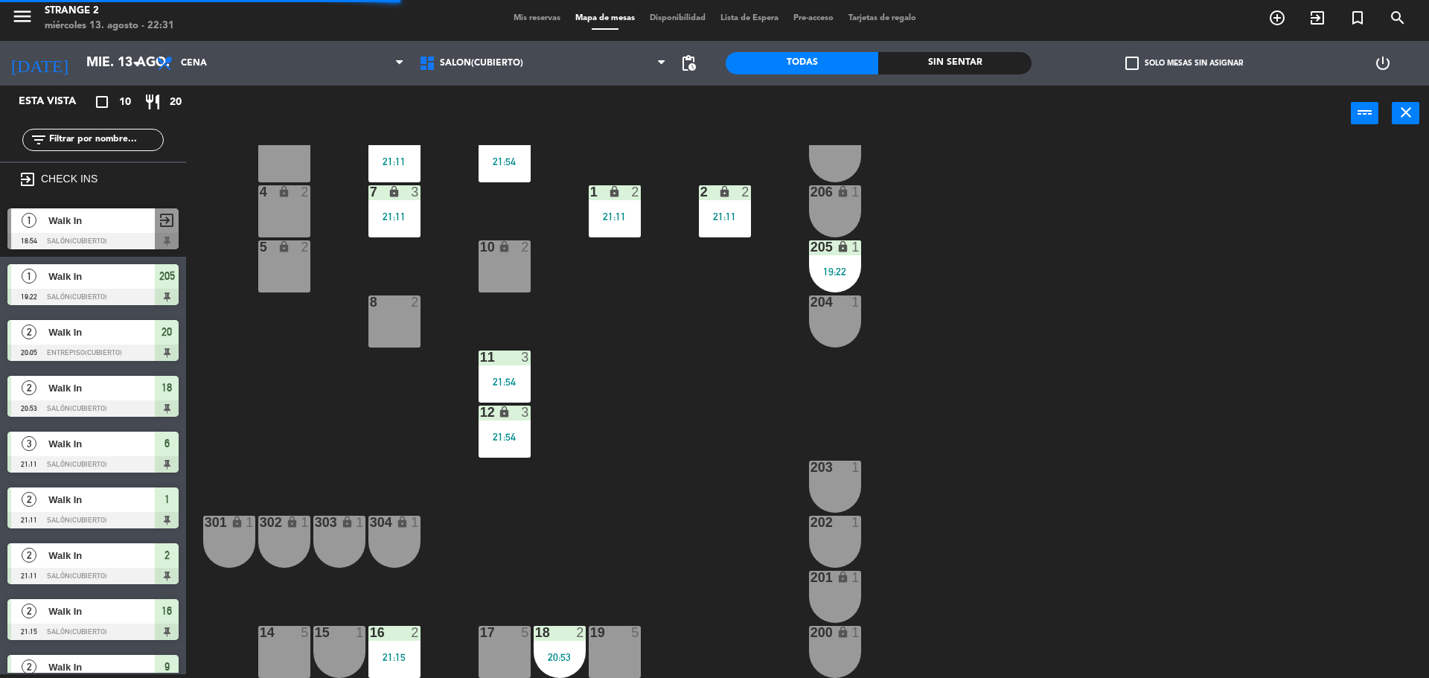
click at [411, 637] on div "2" at bounding box center [415, 632] width 9 height 13
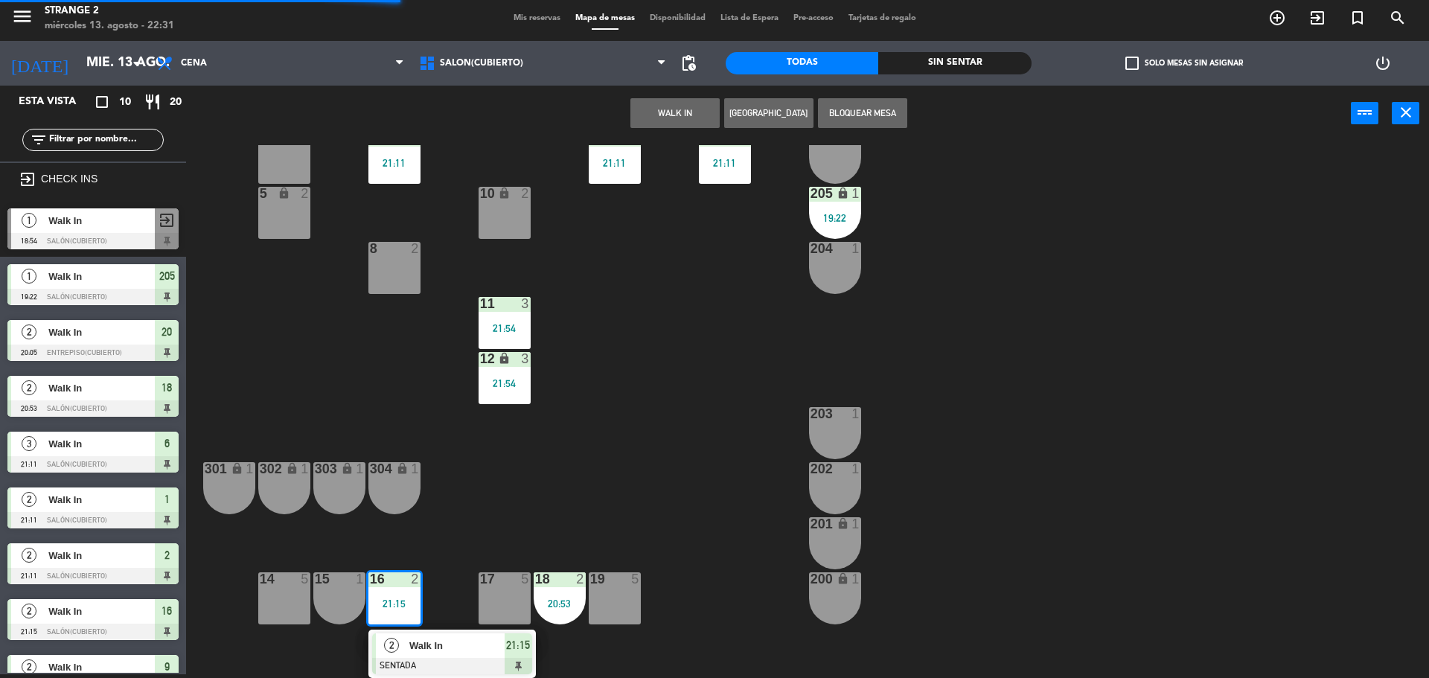
click at [435, 655] on div "Walk In" at bounding box center [456, 645] width 97 height 25
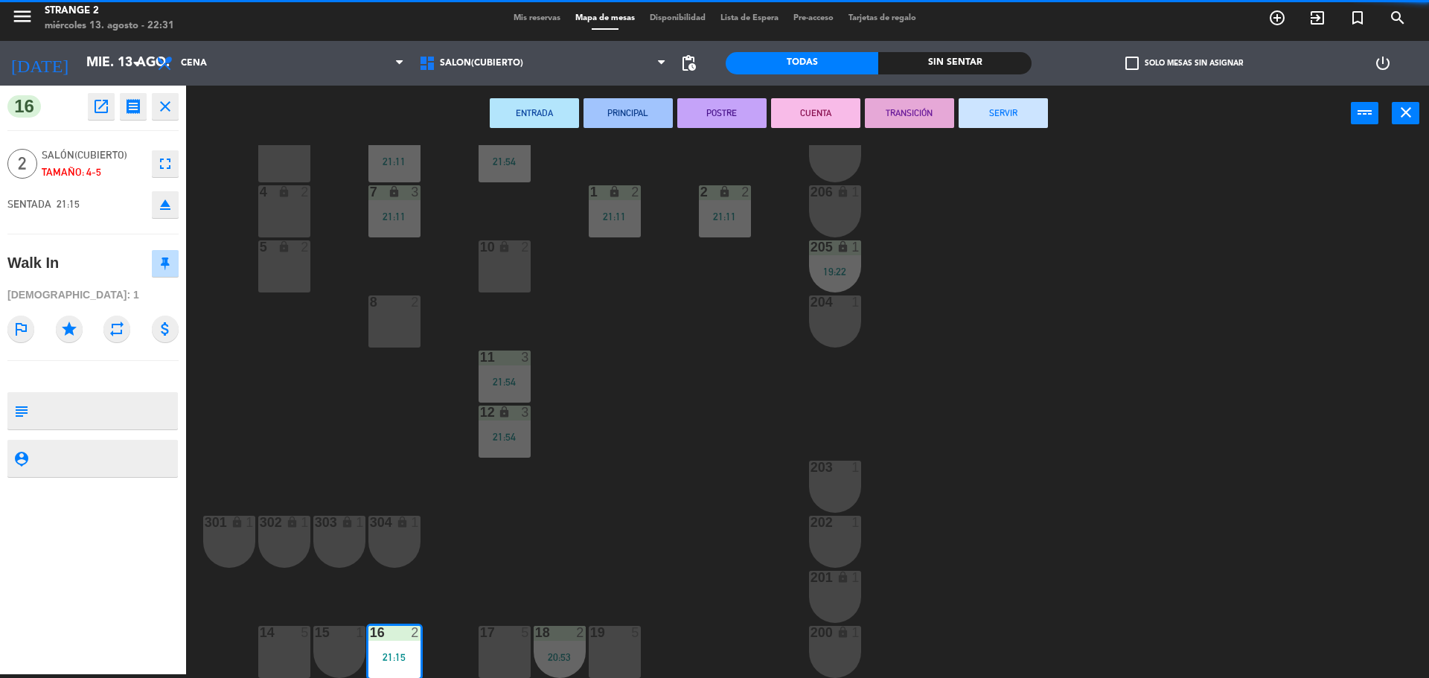
click at [1008, 121] on button "SERVIR" at bounding box center [1003, 113] width 89 height 30
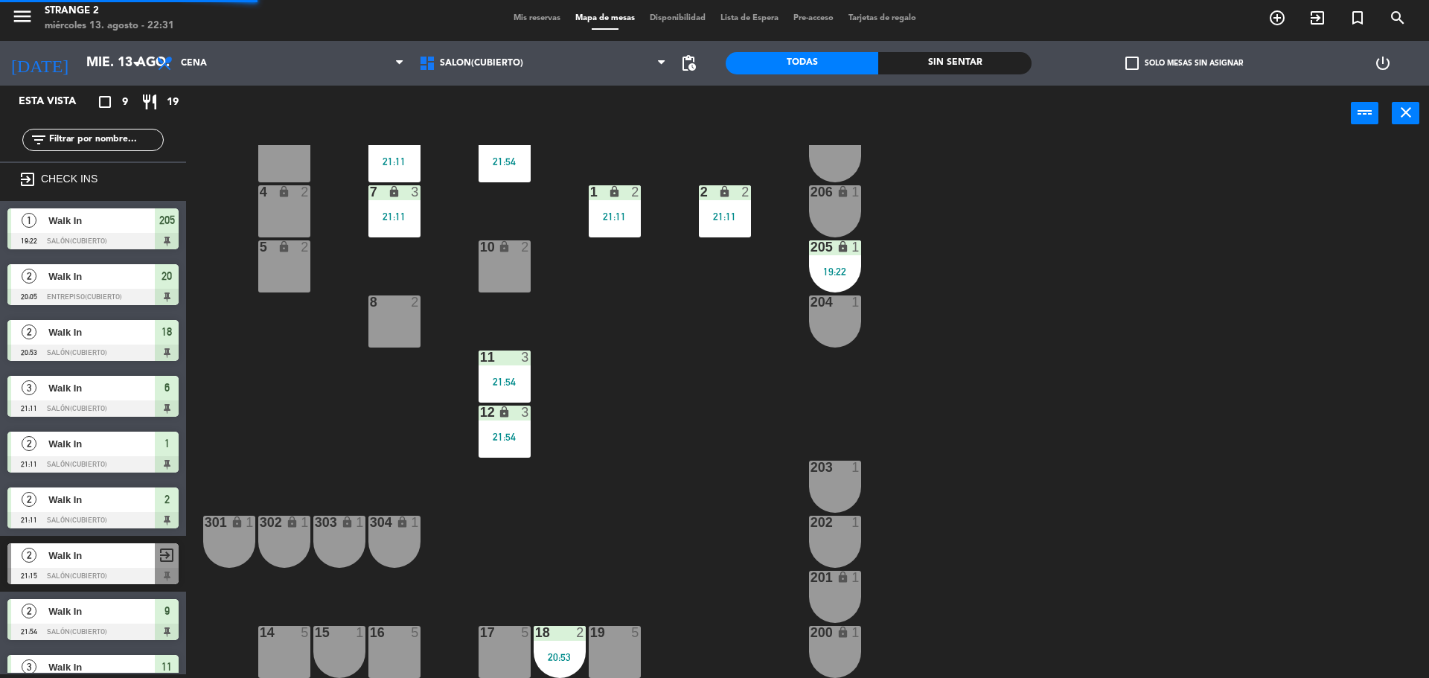
click at [826, 274] on div "19:22" at bounding box center [835, 271] width 52 height 10
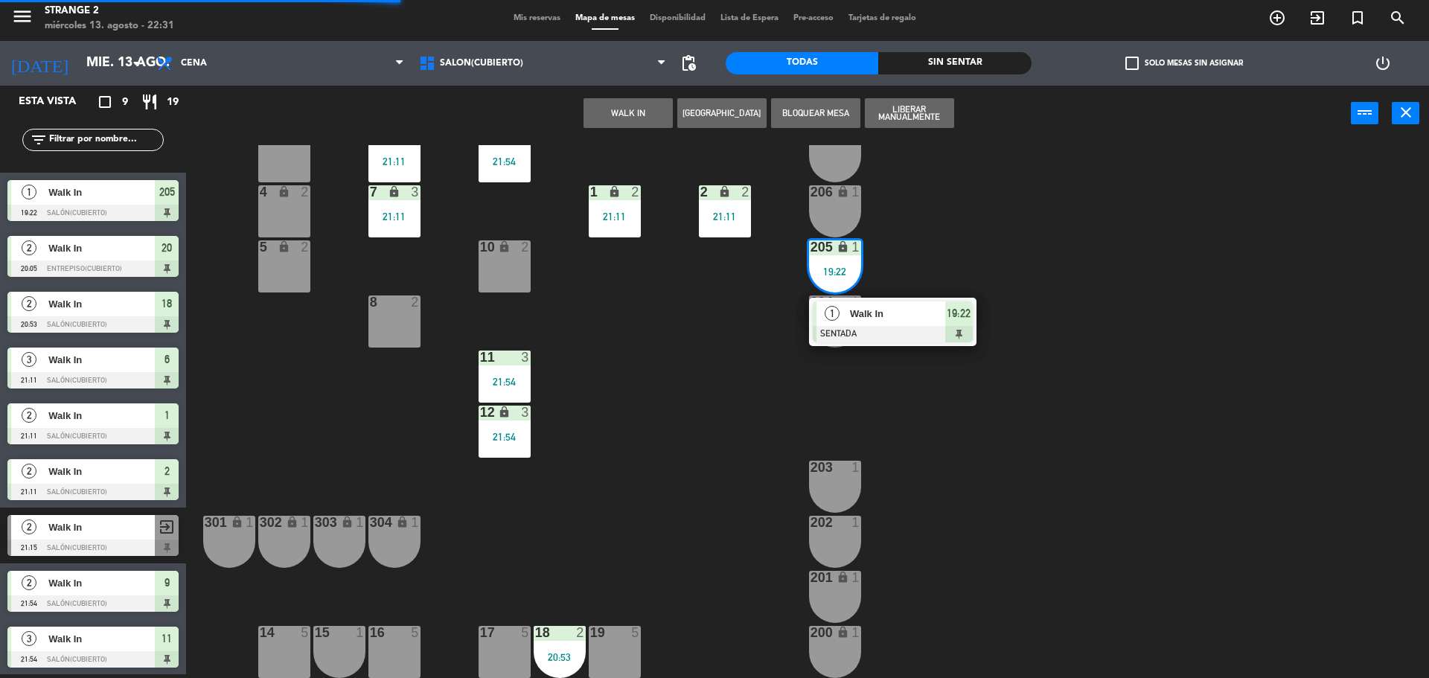
click at [899, 313] on span "Walk In" at bounding box center [897, 314] width 95 height 16
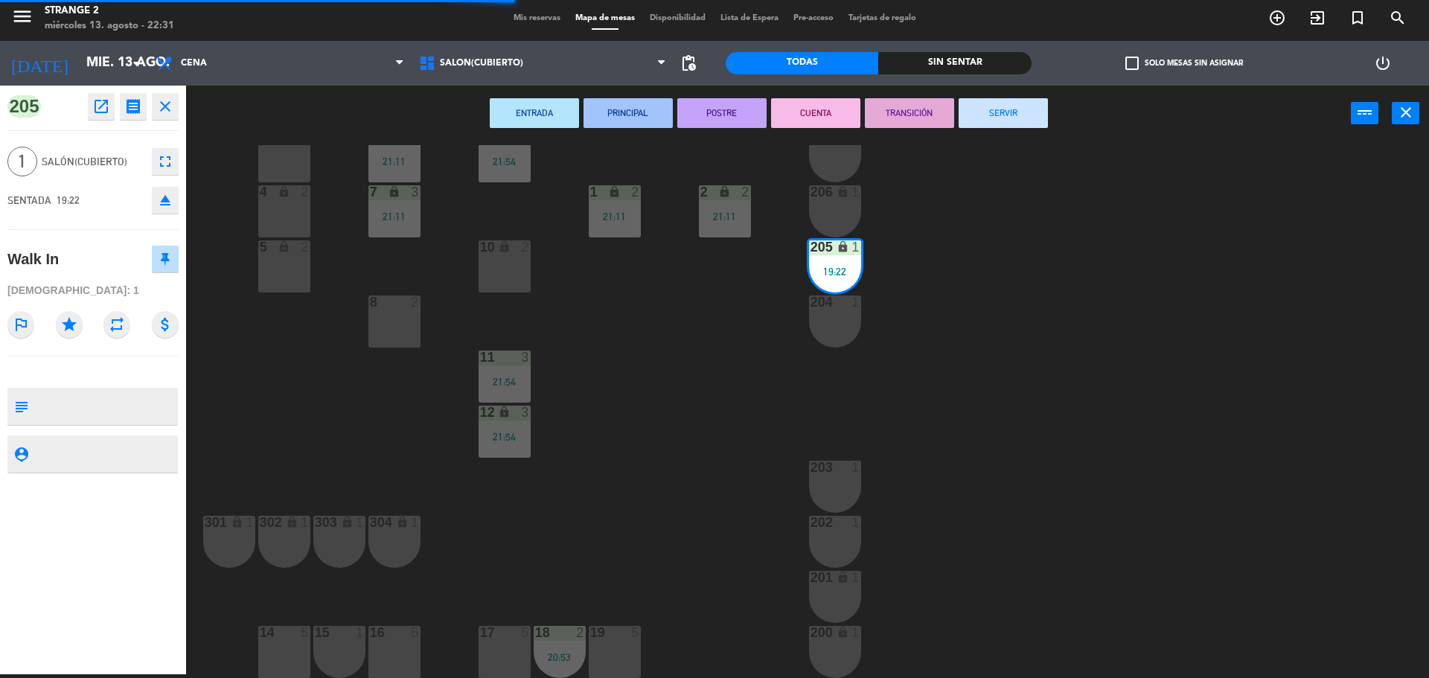
click at [1003, 112] on button "SERVIR" at bounding box center [1003, 113] width 89 height 30
